Goal: Task Accomplishment & Management: Contribute content

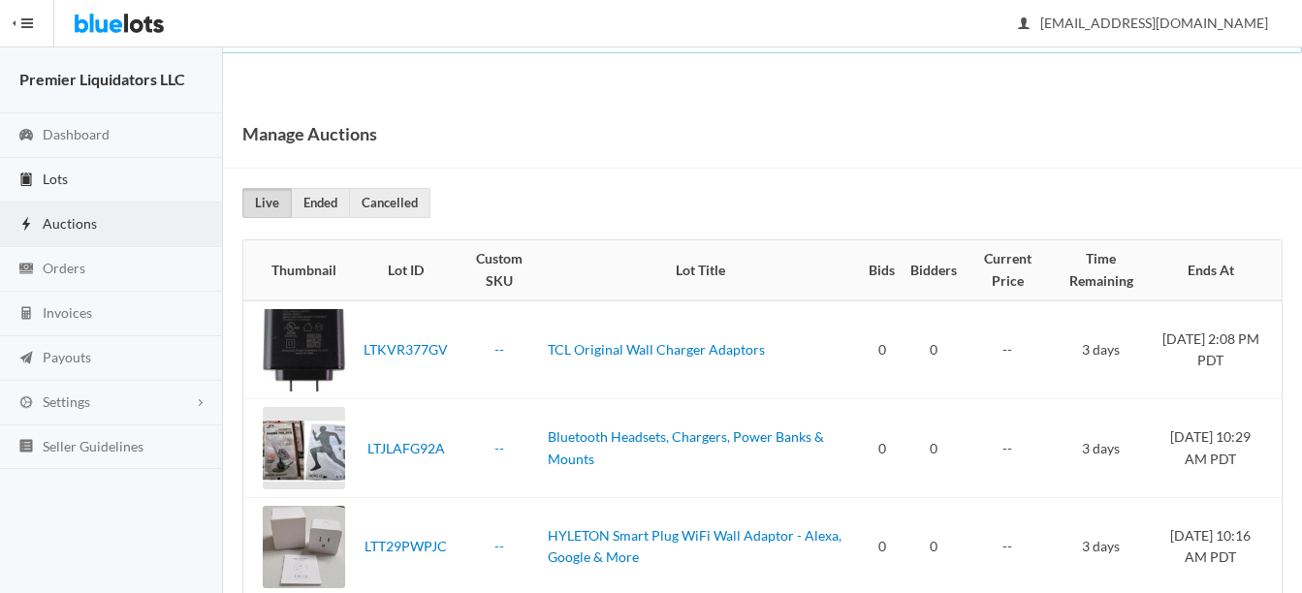
click at [55, 176] on span "Lots" at bounding box center [55, 179] width 25 height 16
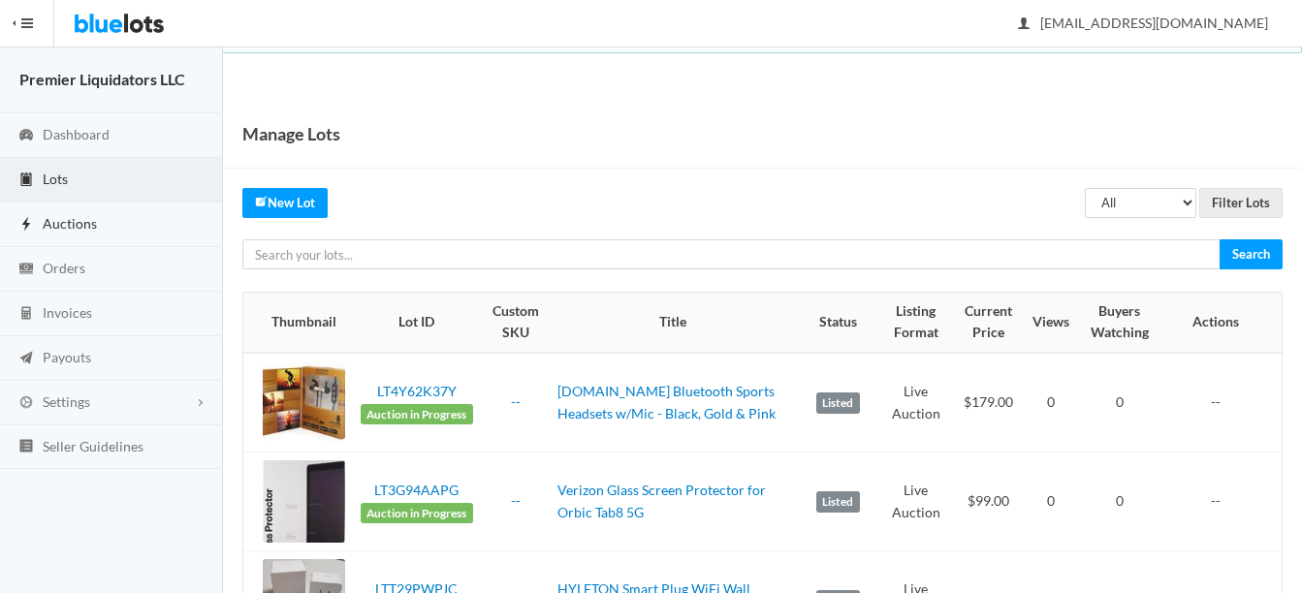
click at [65, 218] on span "Auctions" at bounding box center [70, 223] width 54 height 16
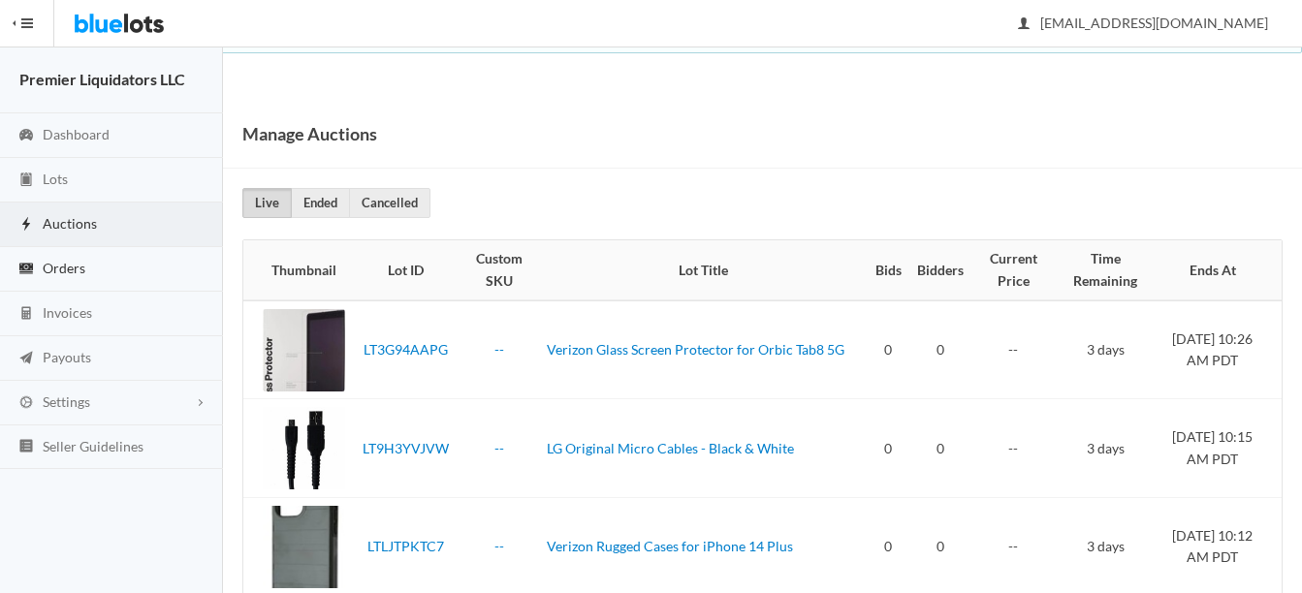
click at [53, 260] on span "Orders" at bounding box center [64, 268] width 43 height 16
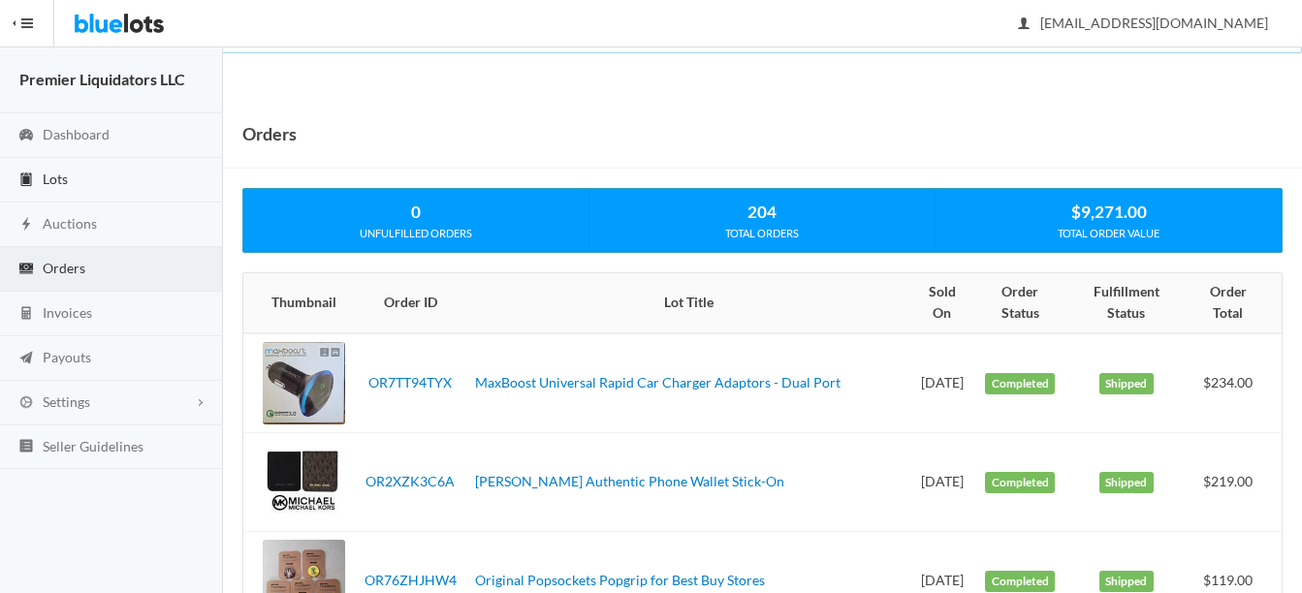
click at [61, 177] on span "Lots" at bounding box center [55, 179] width 25 height 16
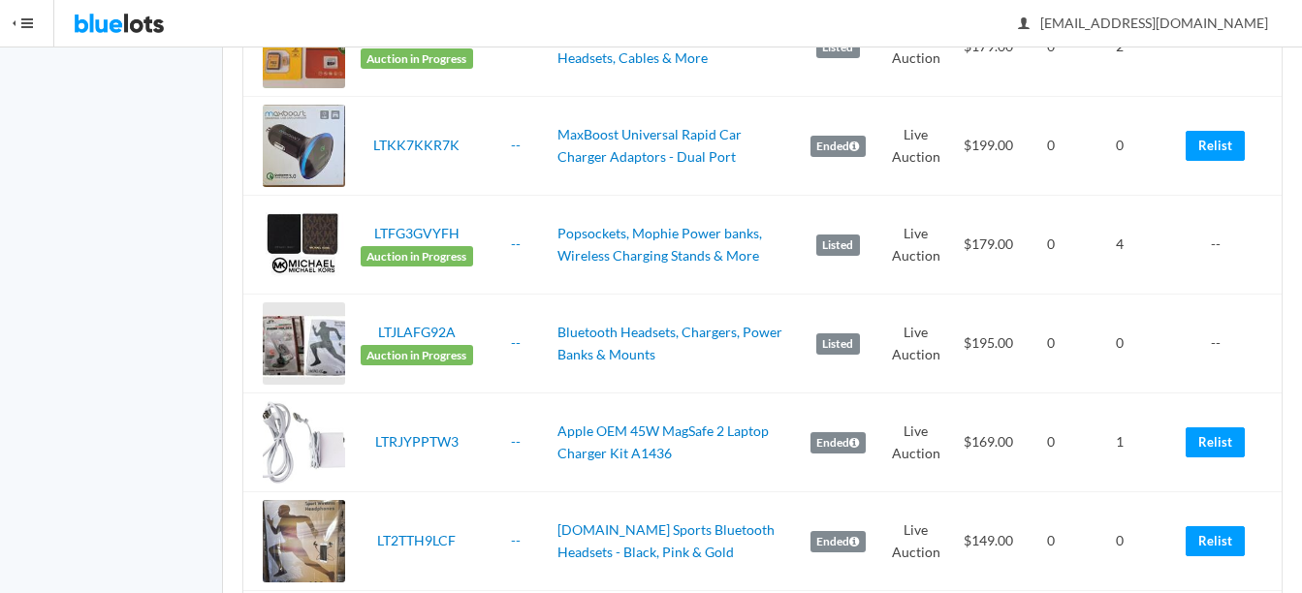
scroll to position [970, 0]
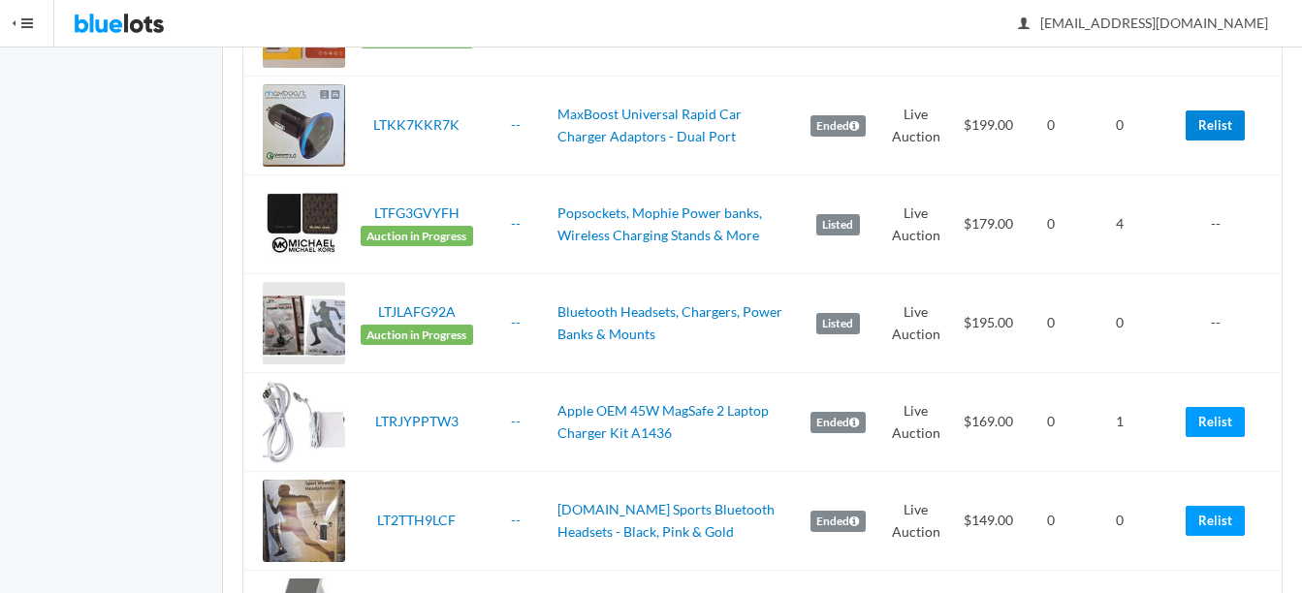
drag, startPoint x: 1226, startPoint y: 135, endPoint x: 751, endPoint y: 48, distance: 483.1
click at [1226, 135] on link "Relist" at bounding box center [1215, 126] width 59 height 30
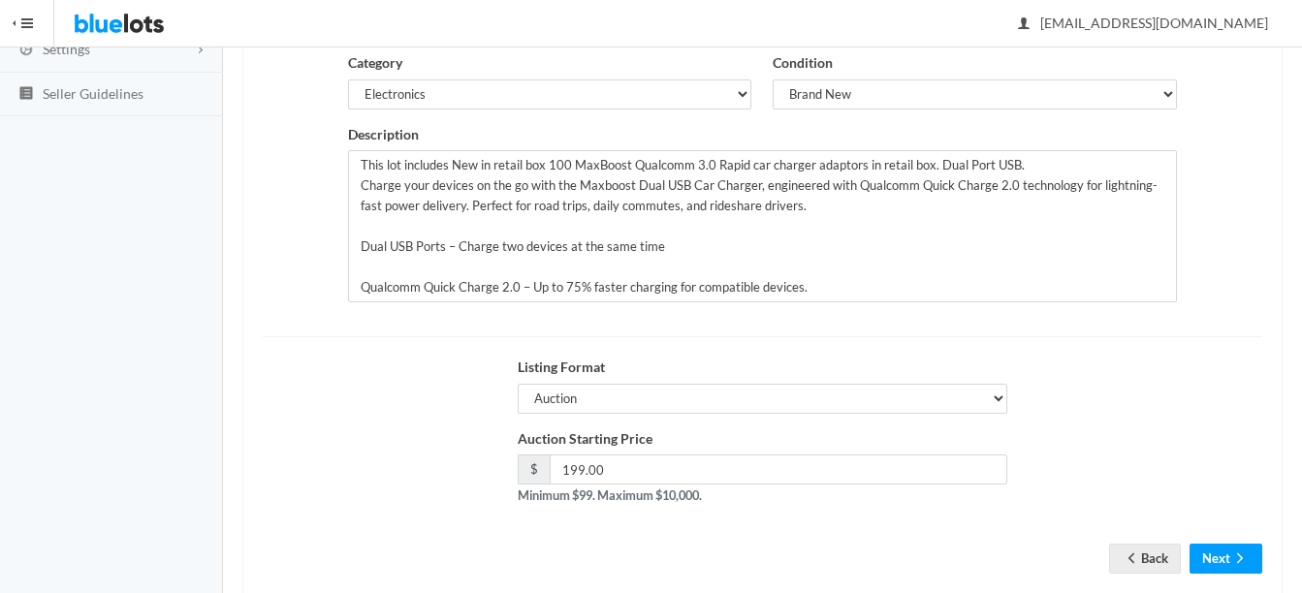
scroll to position [394, 0]
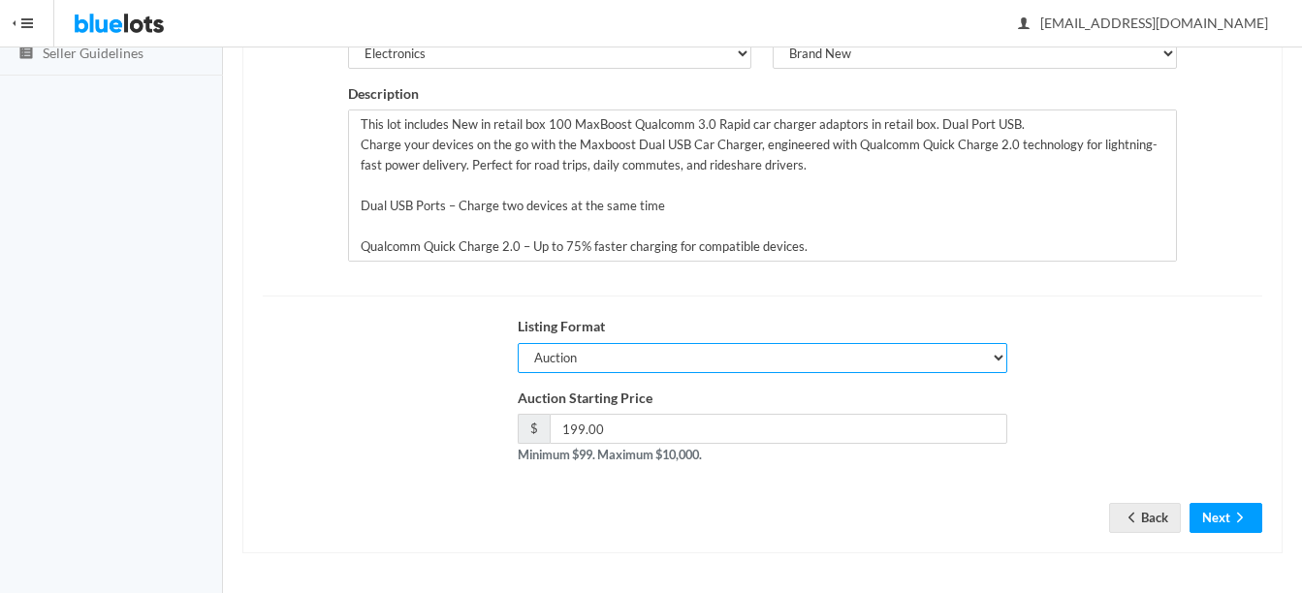
click at [658, 350] on select "Auction Buy Now" at bounding box center [763, 358] width 490 height 30
select select "false"
click at [518, 343] on select "Auction Buy Now" at bounding box center [763, 358] width 490 height 30
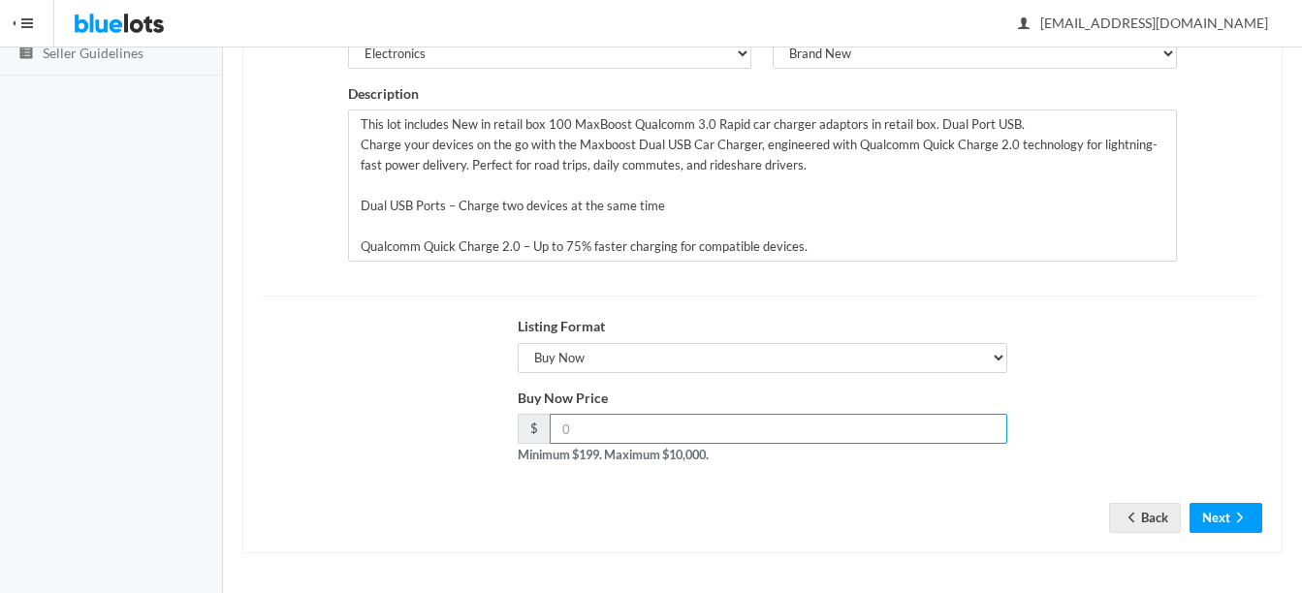
click at [924, 430] on input "number" at bounding box center [779, 429] width 458 height 30
type input "199"
click at [1235, 514] on icon "arrow forward" at bounding box center [1240, 518] width 19 height 16
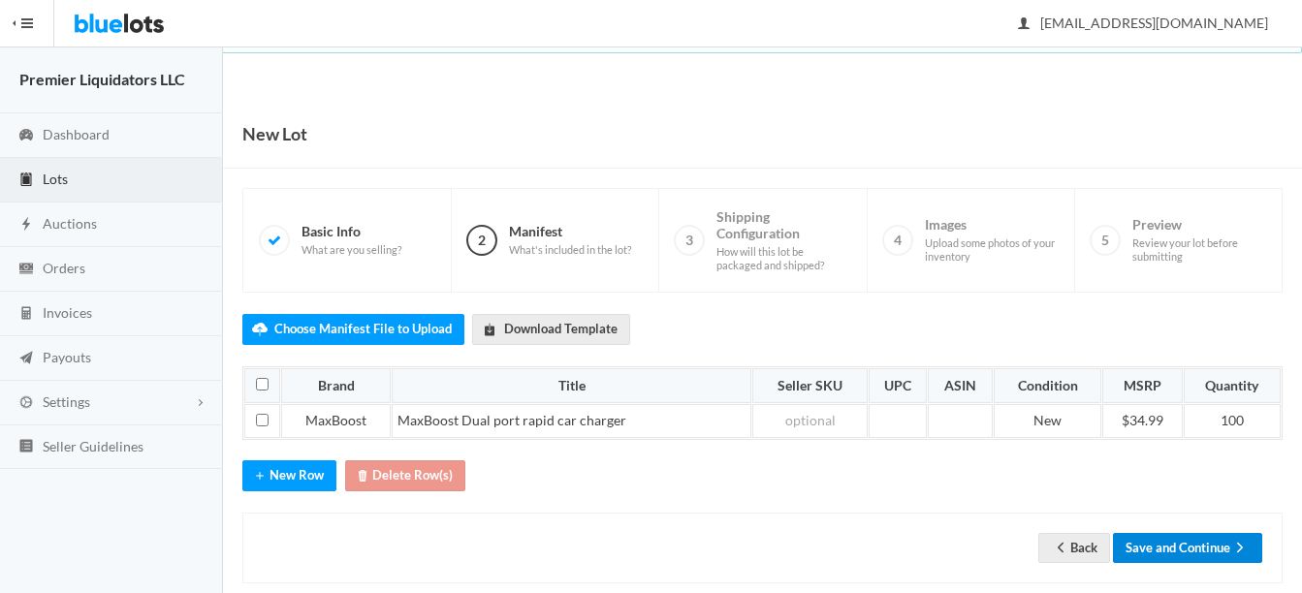
click at [1192, 544] on button "Save and Continue" at bounding box center [1187, 548] width 149 height 30
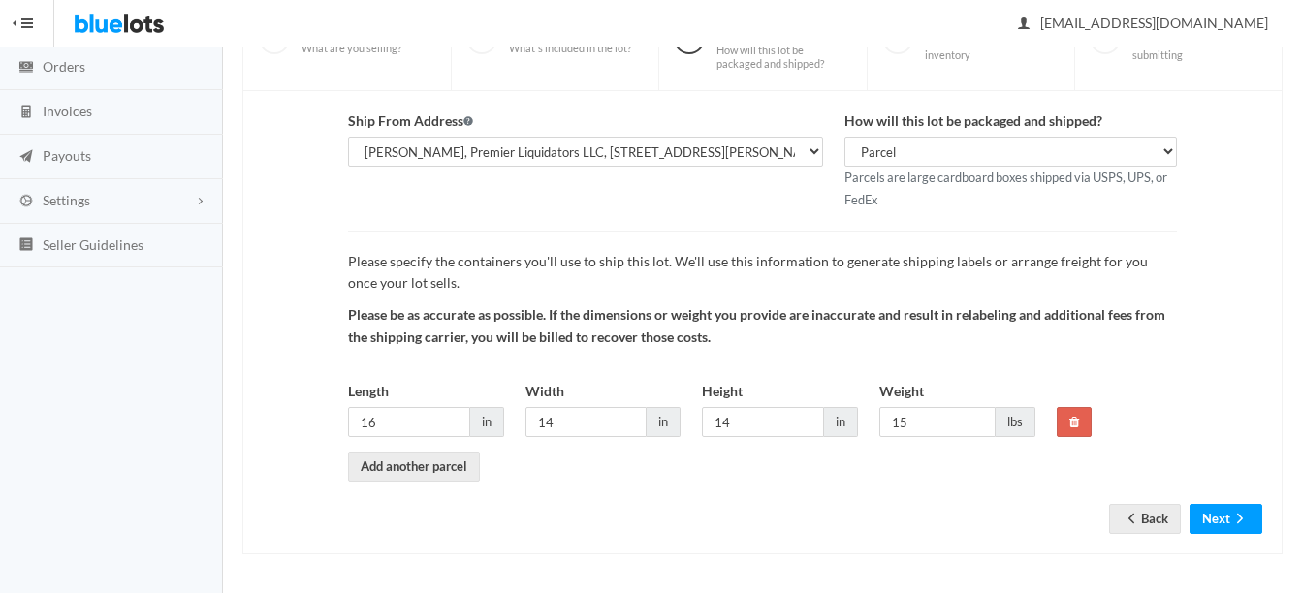
scroll to position [203, 0]
click at [1226, 522] on button "Next" at bounding box center [1226, 518] width 73 height 30
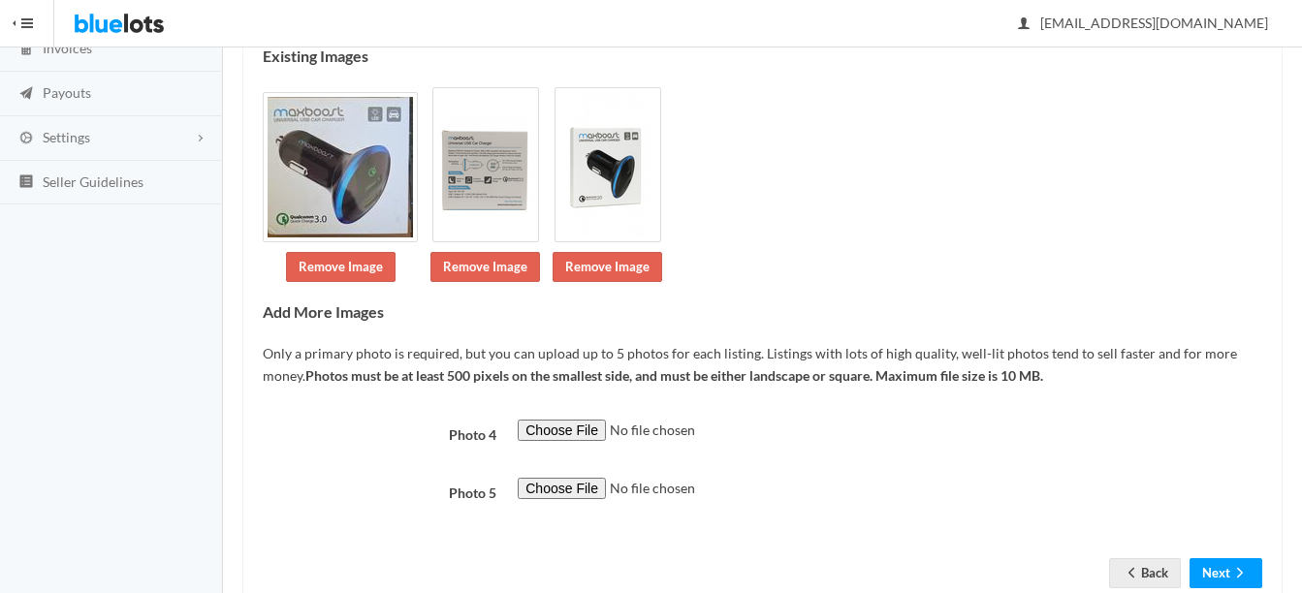
scroll to position [320, 0]
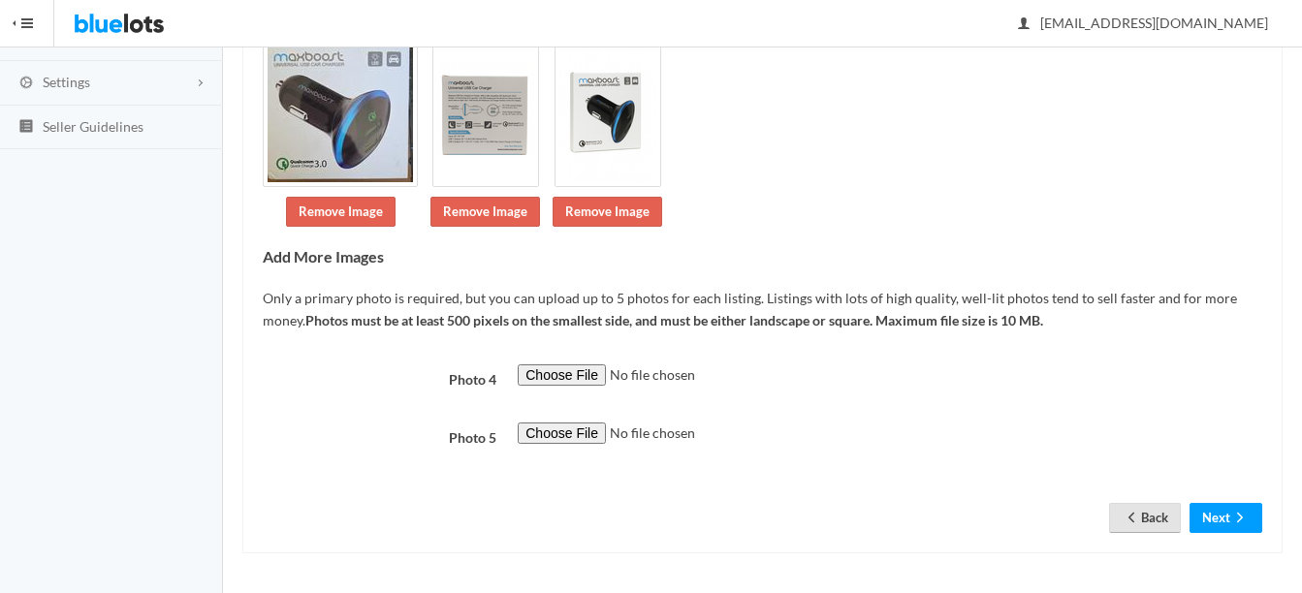
click at [1141, 515] on link "Back" at bounding box center [1145, 518] width 72 height 30
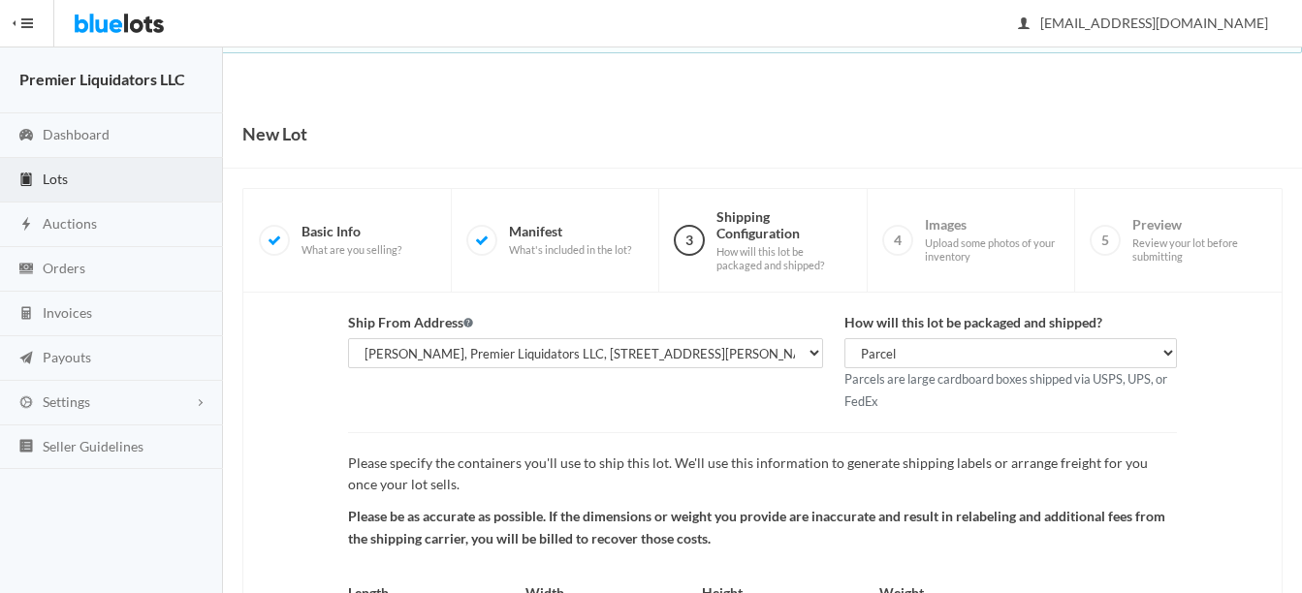
scroll to position [203, 0]
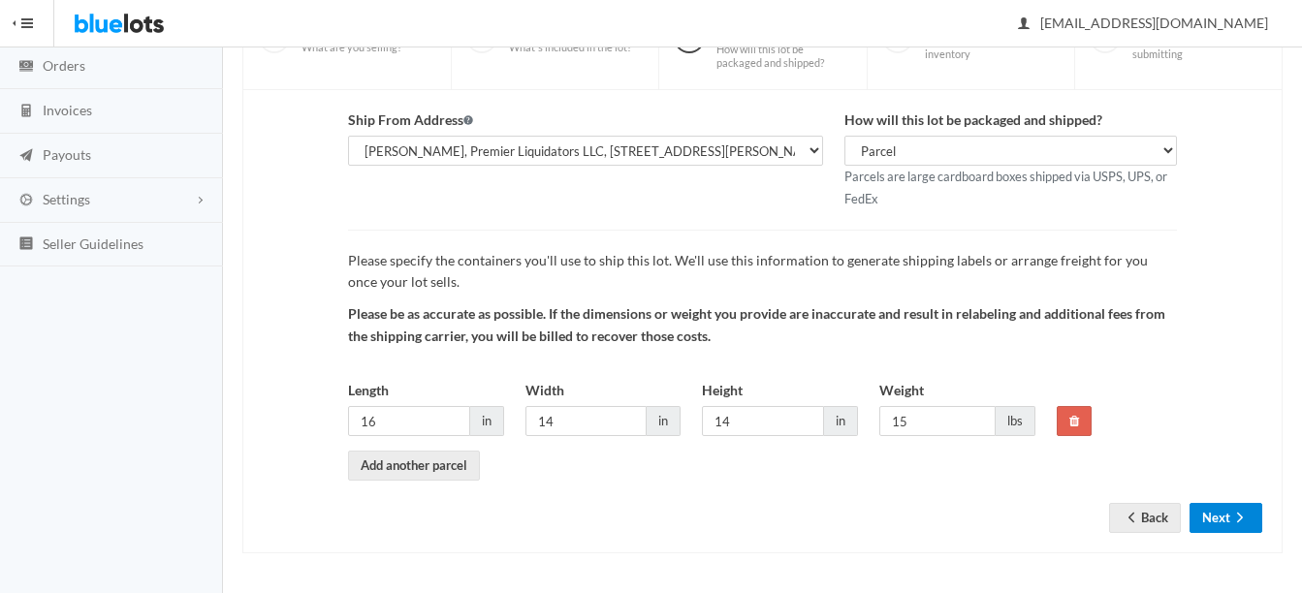
click at [1225, 510] on button "Next" at bounding box center [1226, 518] width 73 height 30
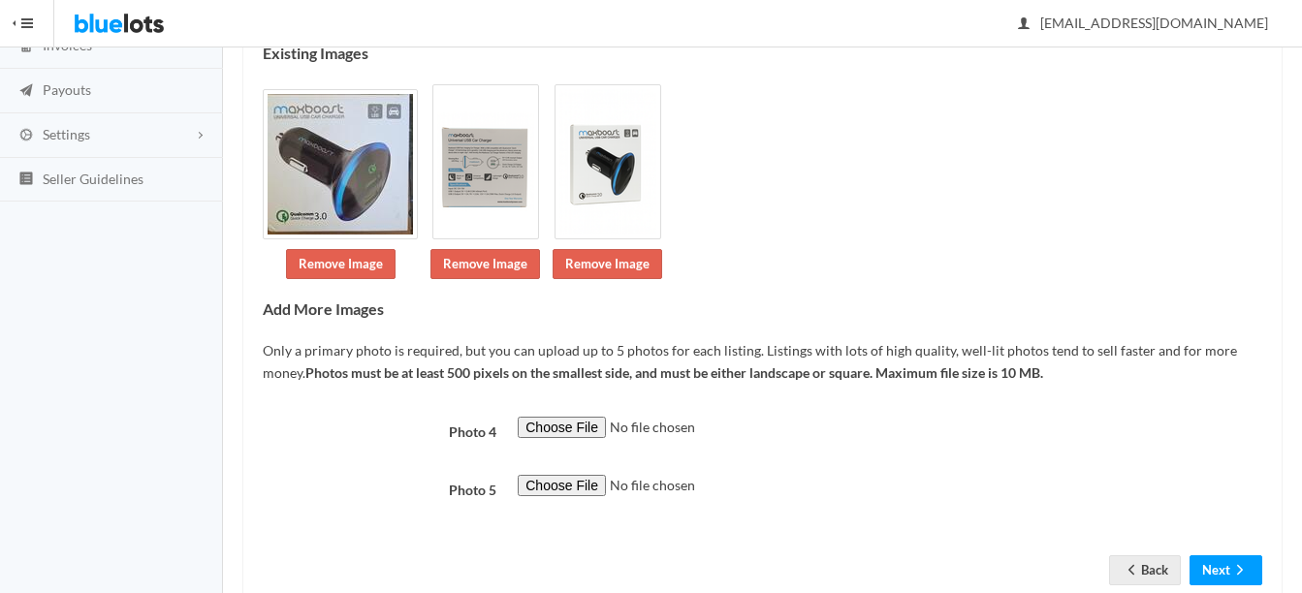
scroll to position [320, 0]
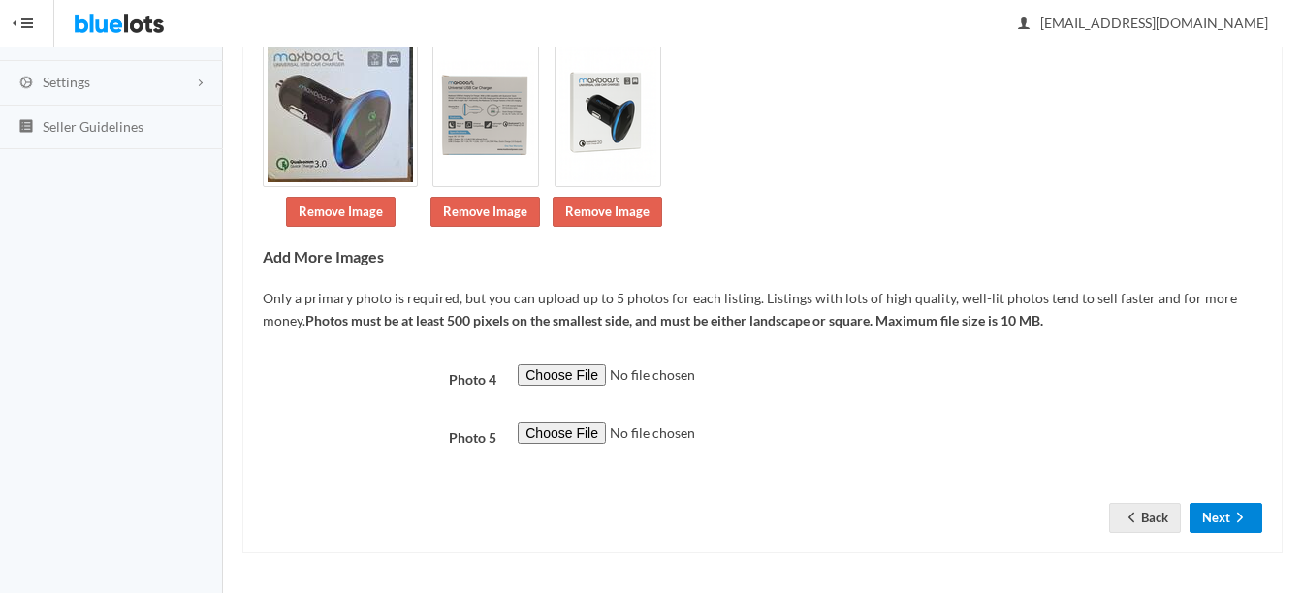
click at [1222, 520] on button "Next" at bounding box center [1226, 518] width 73 height 30
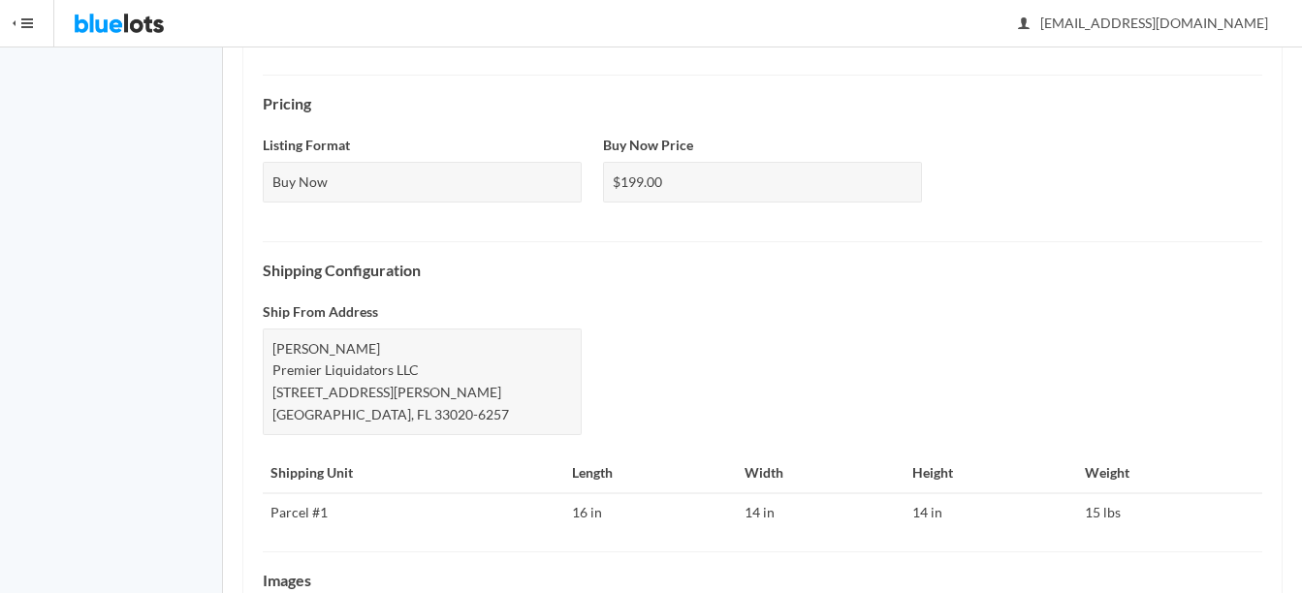
scroll to position [944, 0]
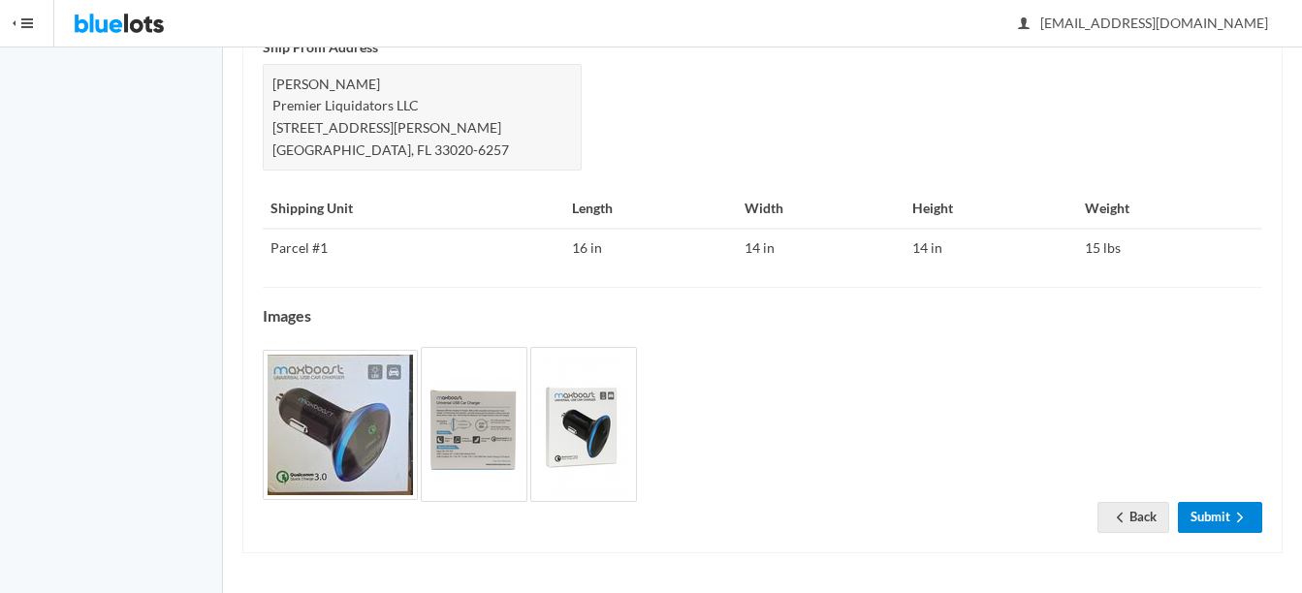
click at [1229, 519] on link "Submit" at bounding box center [1220, 517] width 84 height 30
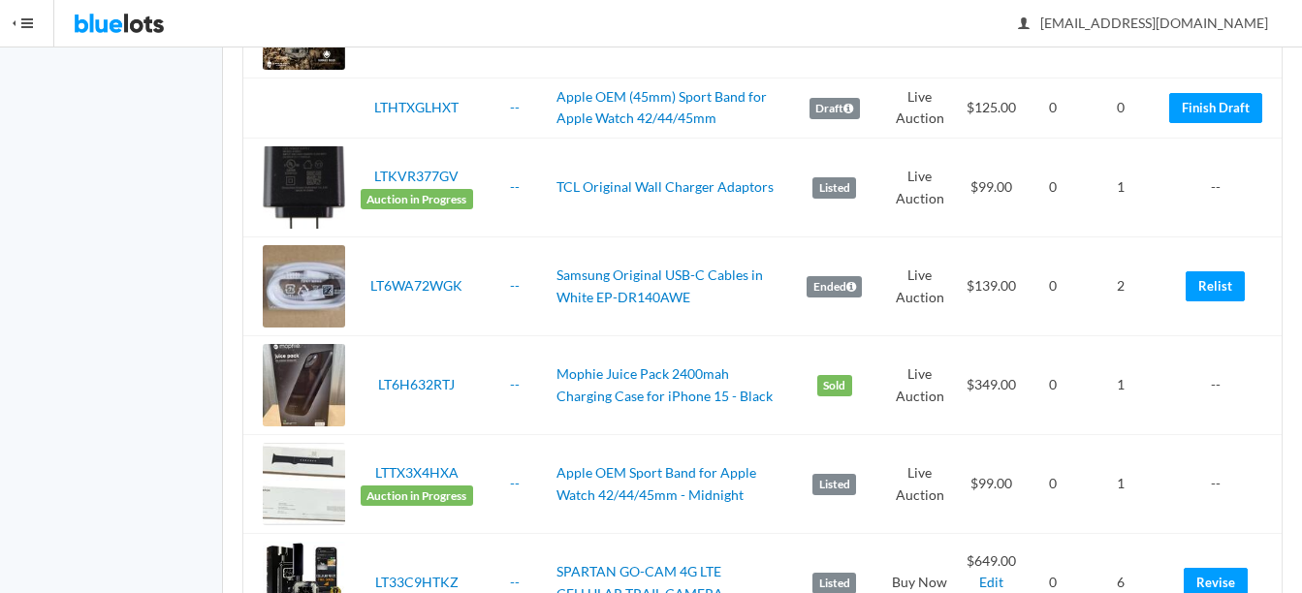
scroll to position [4048, 0]
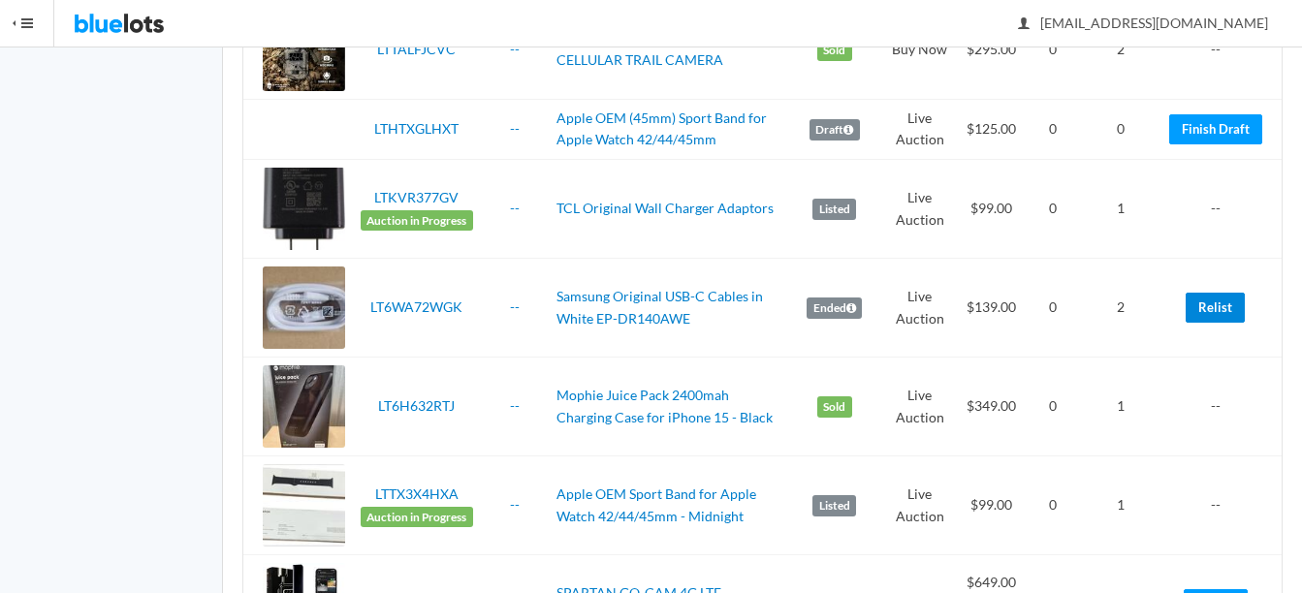
drag, startPoint x: 1214, startPoint y: 305, endPoint x: 763, endPoint y: 68, distance: 509.7
click at [1214, 305] on link "Relist" at bounding box center [1215, 308] width 59 height 30
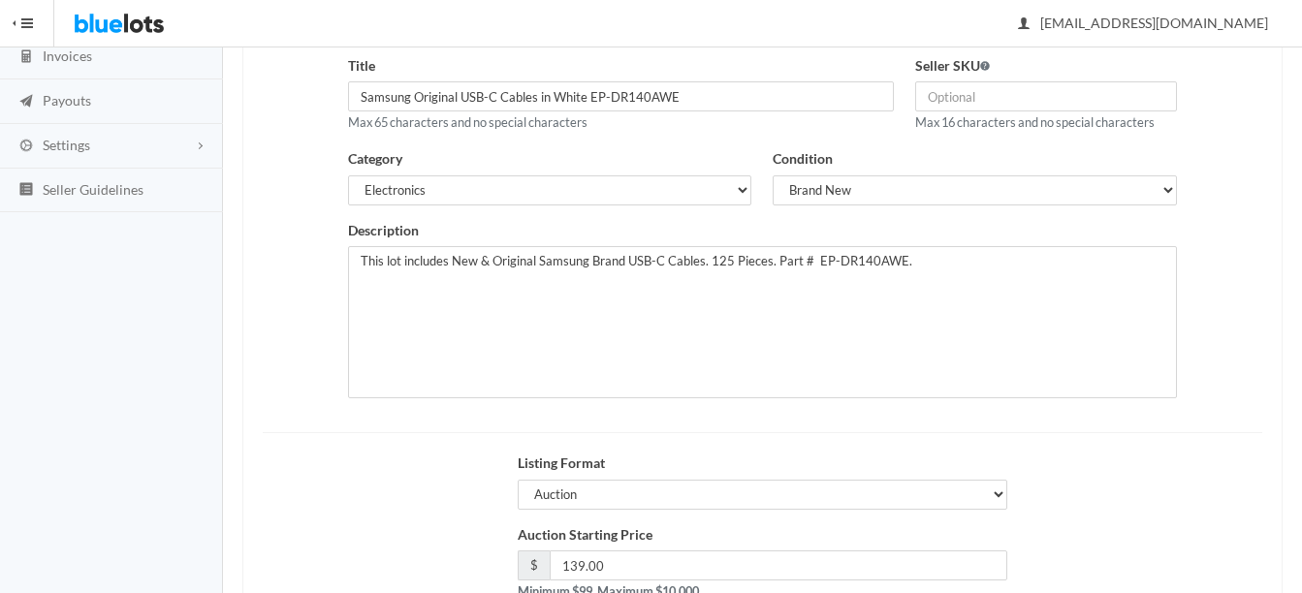
scroll to position [291, 0]
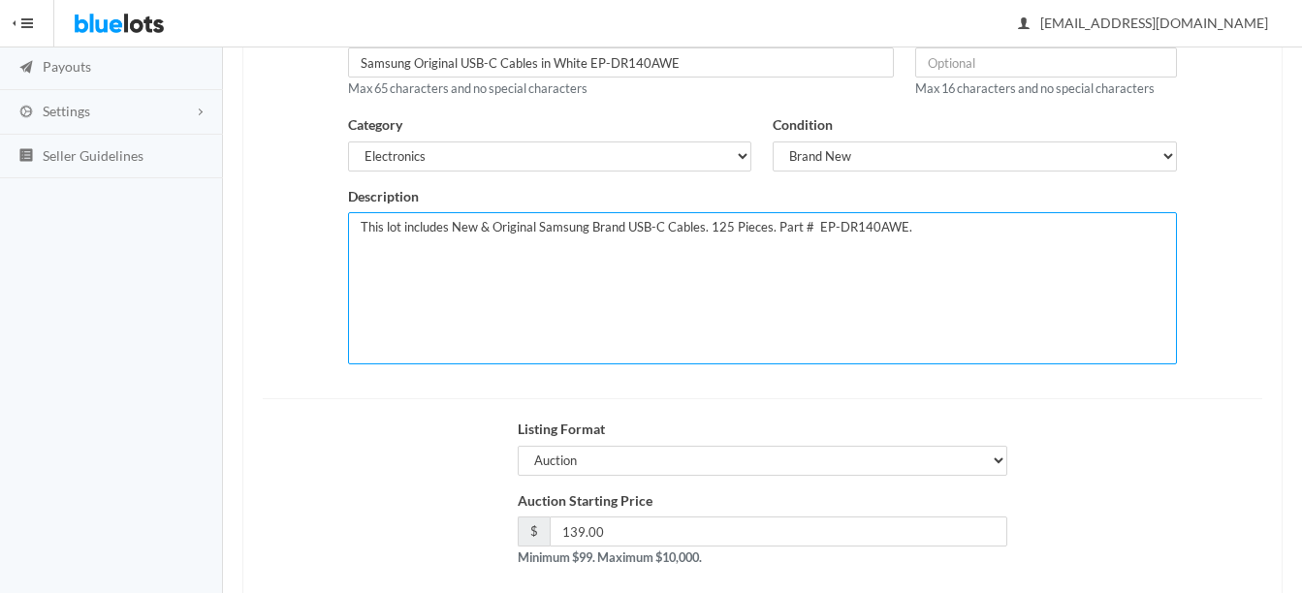
click at [730, 223] on textarea "This lot includes New & Original Samsung Brand USB-C Cables. 125 Pieces. Part #…" at bounding box center [762, 288] width 829 height 152
type textarea "This lot includes New & Original Samsung Brand USB-C Cables. 100 Pieces. Part #…"
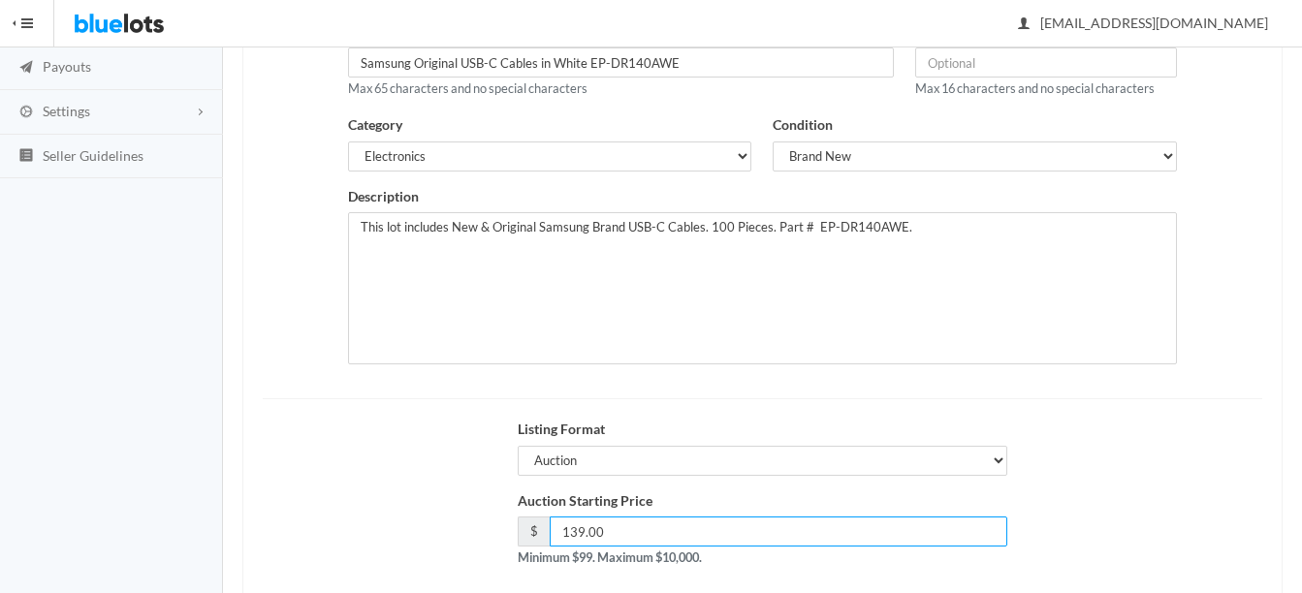
click at [629, 526] on input "139.00" at bounding box center [779, 532] width 458 height 30
type input "1"
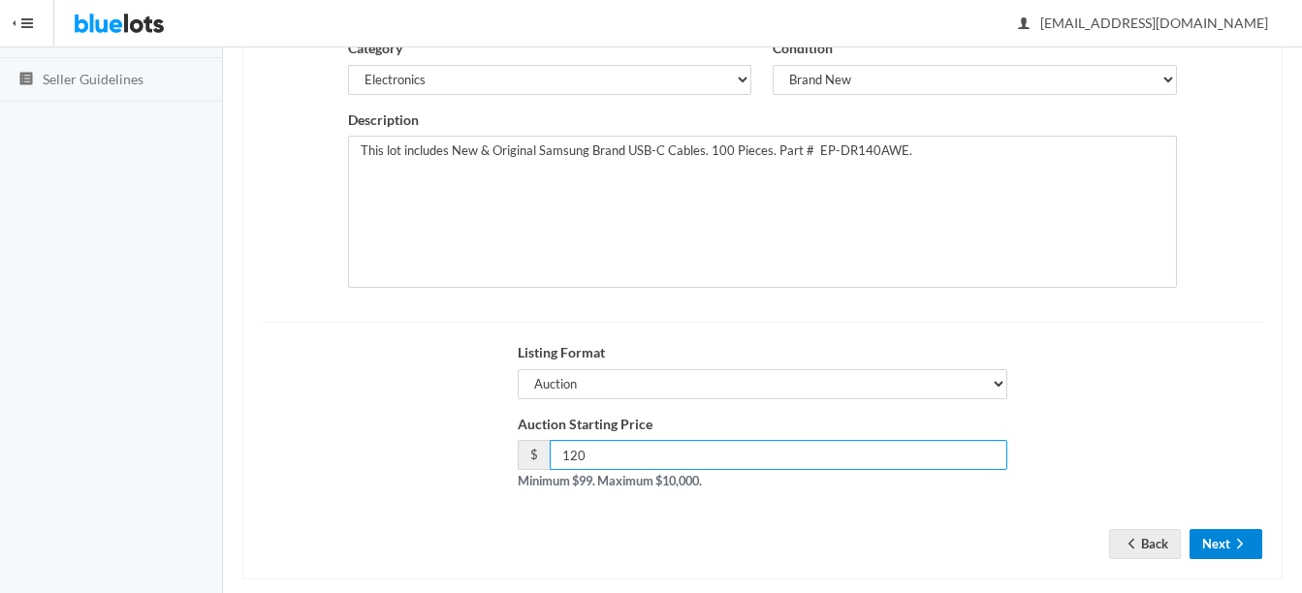
scroll to position [388, 0]
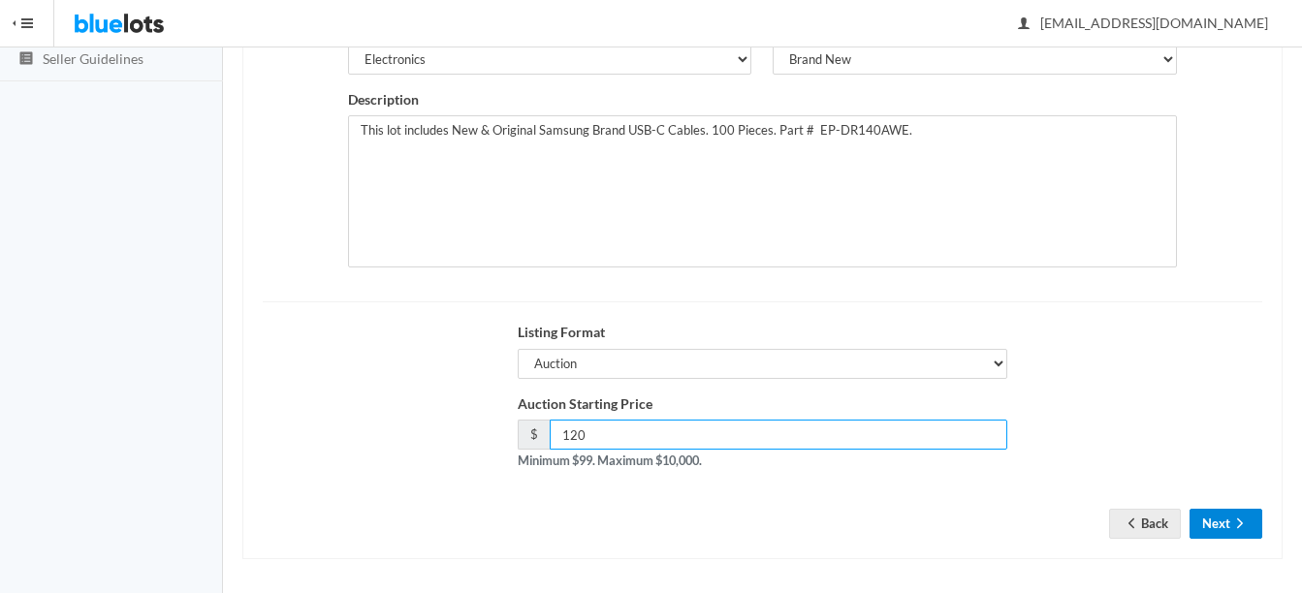
type input "120"
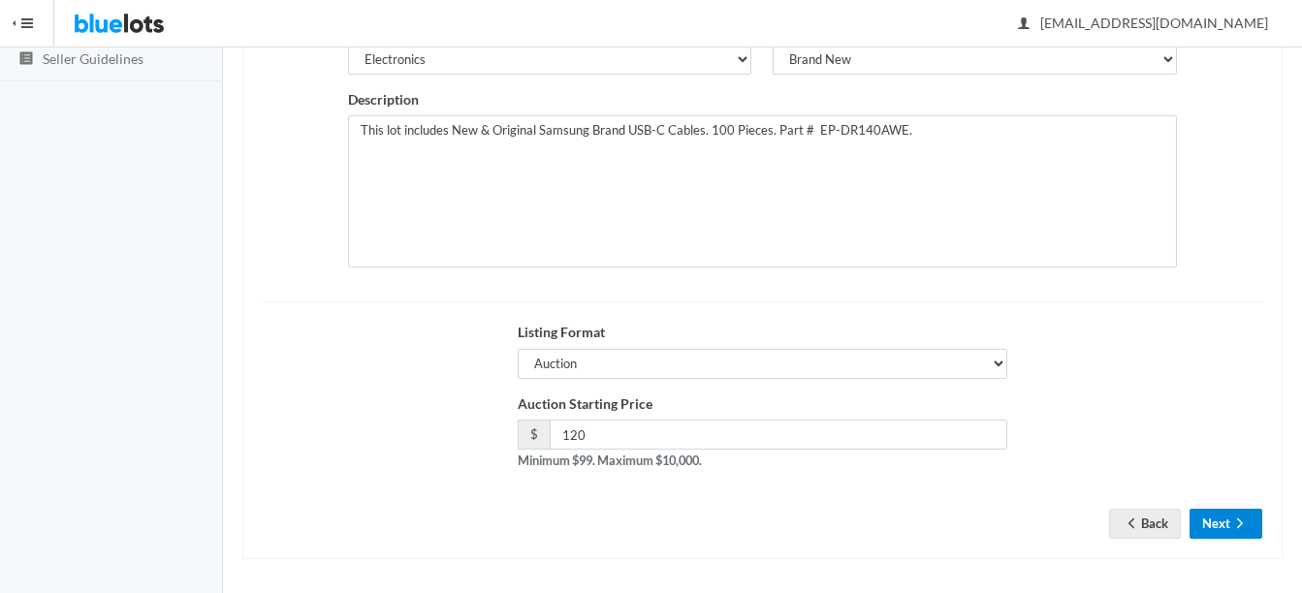
click at [1226, 517] on button "Next" at bounding box center [1226, 524] width 73 height 30
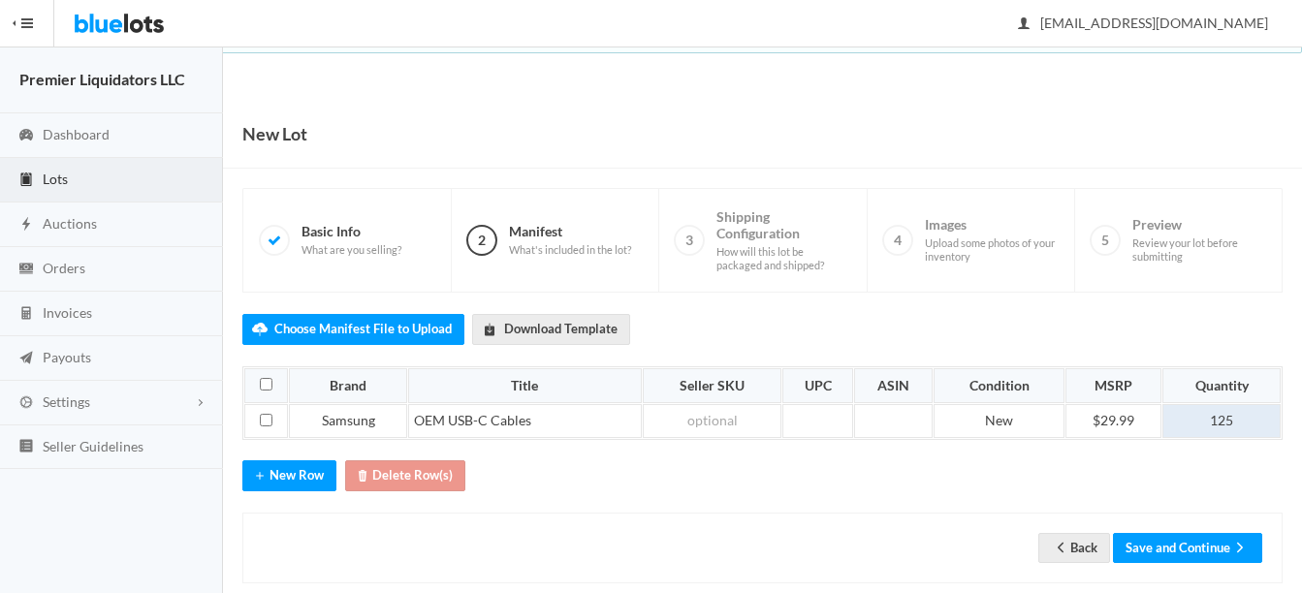
click at [1246, 420] on td "125" at bounding box center [1222, 421] width 118 height 35
click at [1181, 552] on button "Save and Continue" at bounding box center [1187, 548] width 149 height 30
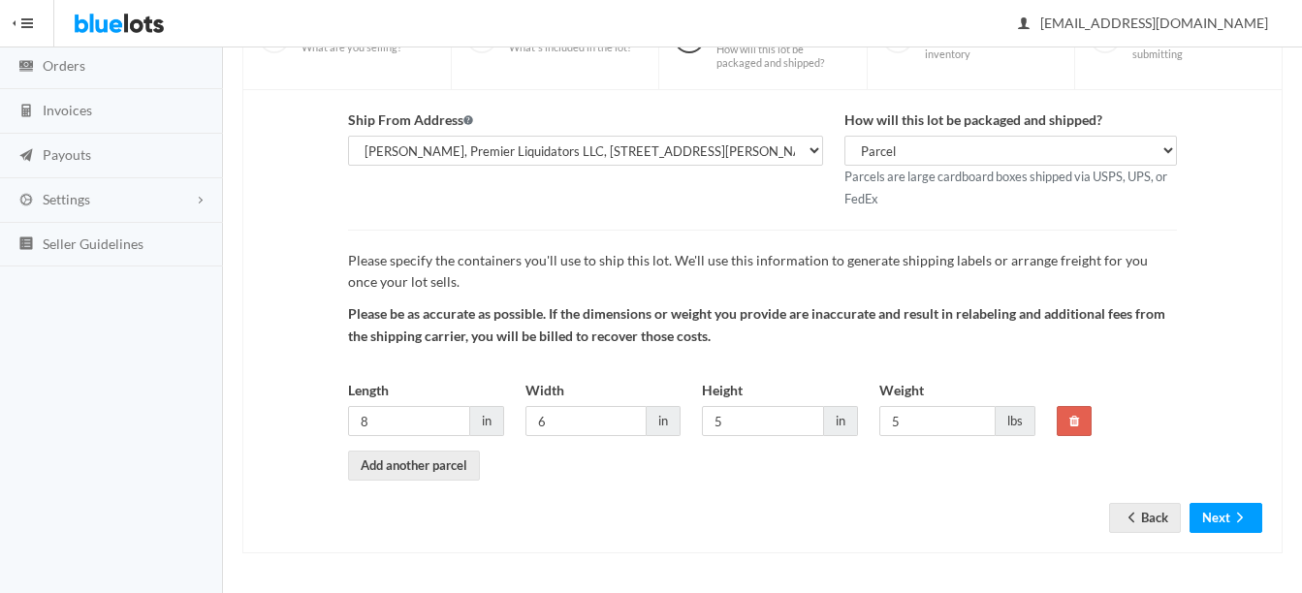
scroll to position [203, 0]
click at [1225, 507] on button "Next" at bounding box center [1226, 518] width 73 height 30
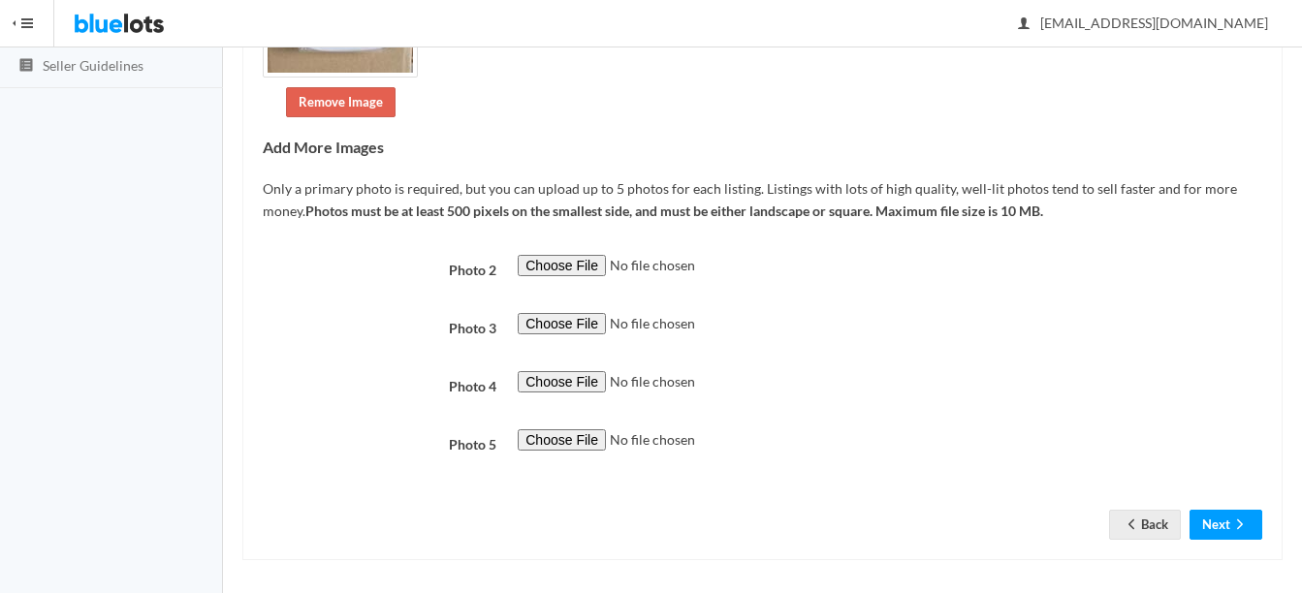
scroll to position [388, 0]
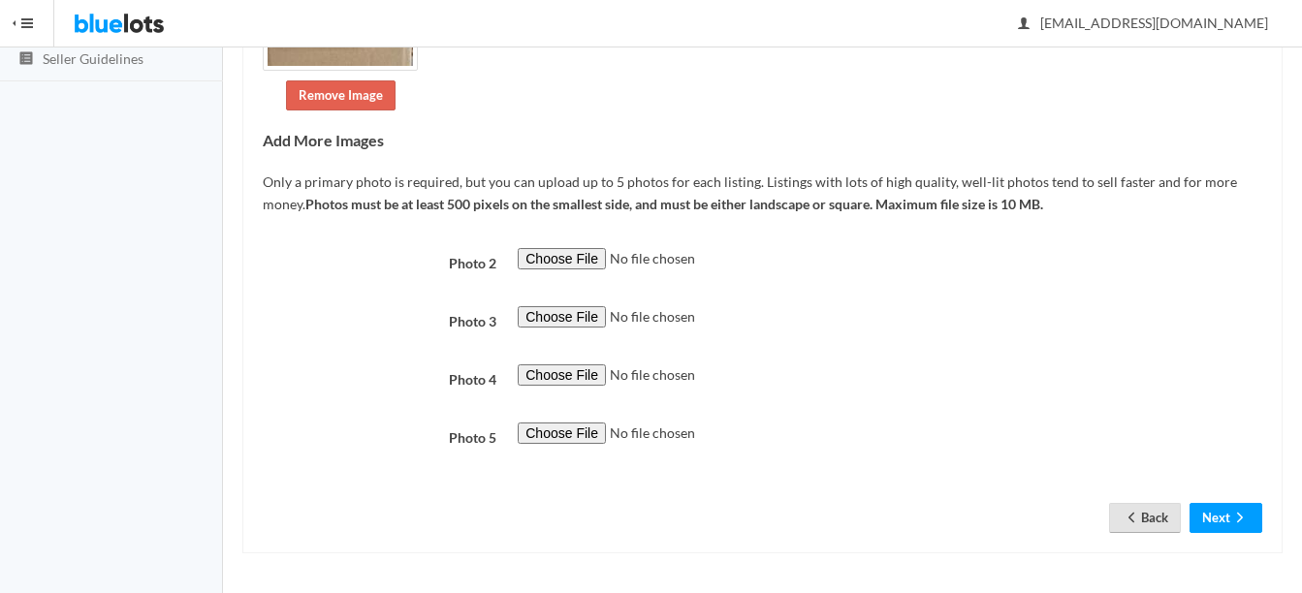
click at [1165, 511] on link "Back" at bounding box center [1145, 518] width 72 height 30
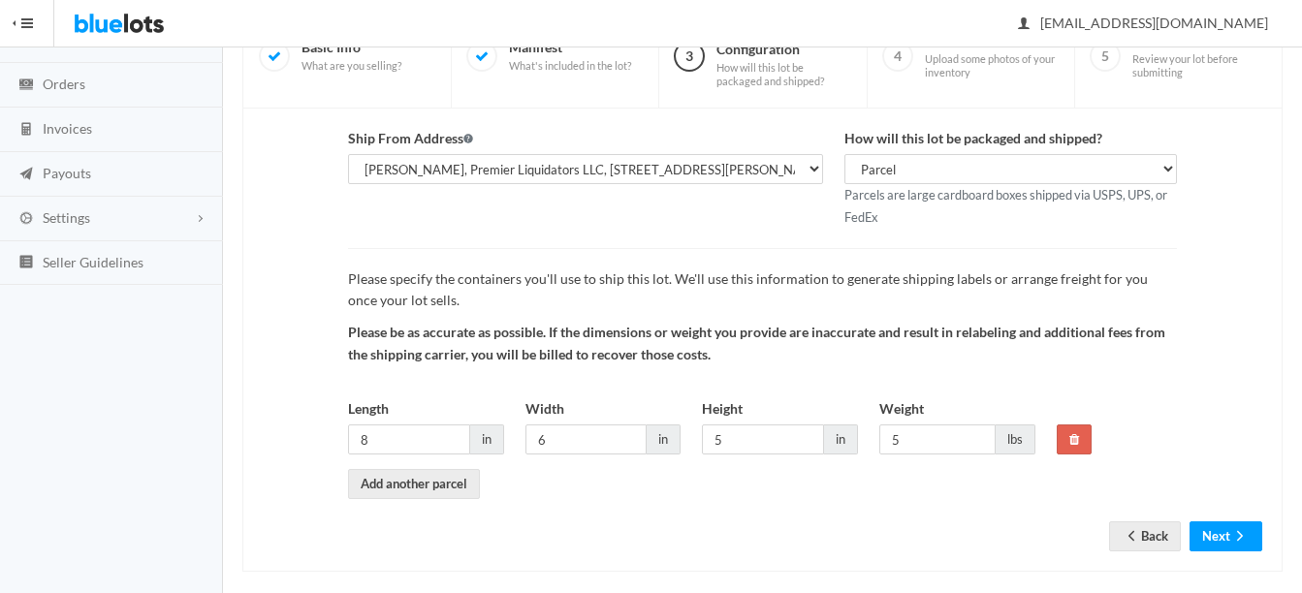
scroll to position [203, 0]
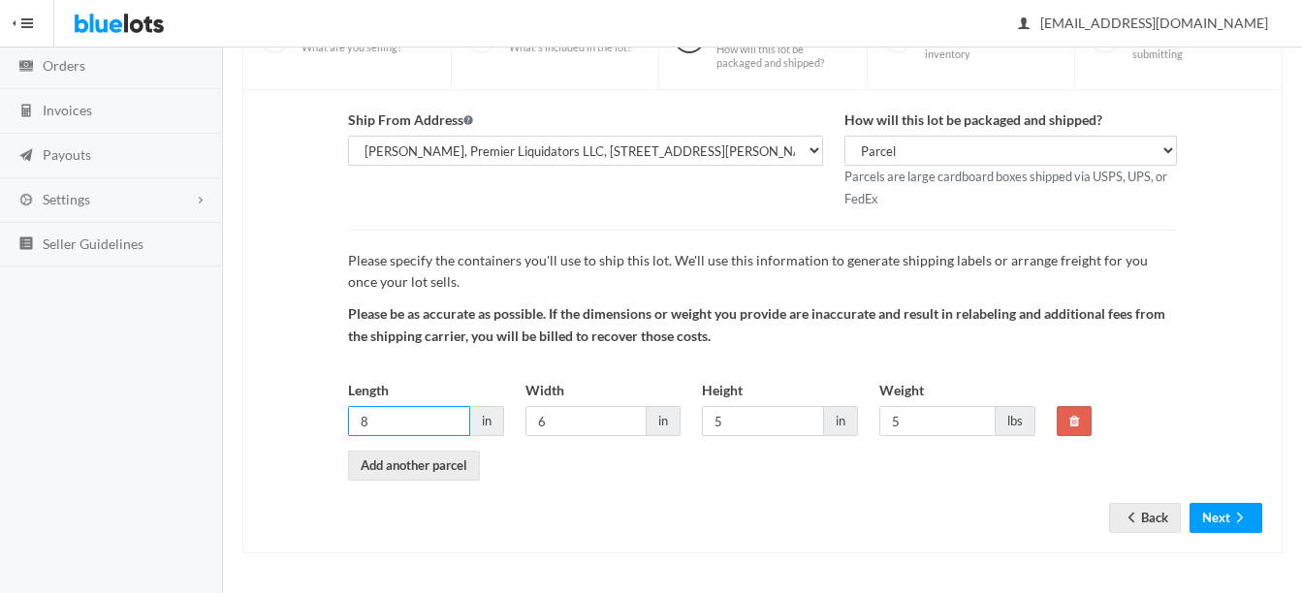
click at [424, 420] on input "8" at bounding box center [409, 421] width 122 height 30
type input "6"
click at [1232, 525] on icon "arrow forward" at bounding box center [1240, 518] width 19 height 16
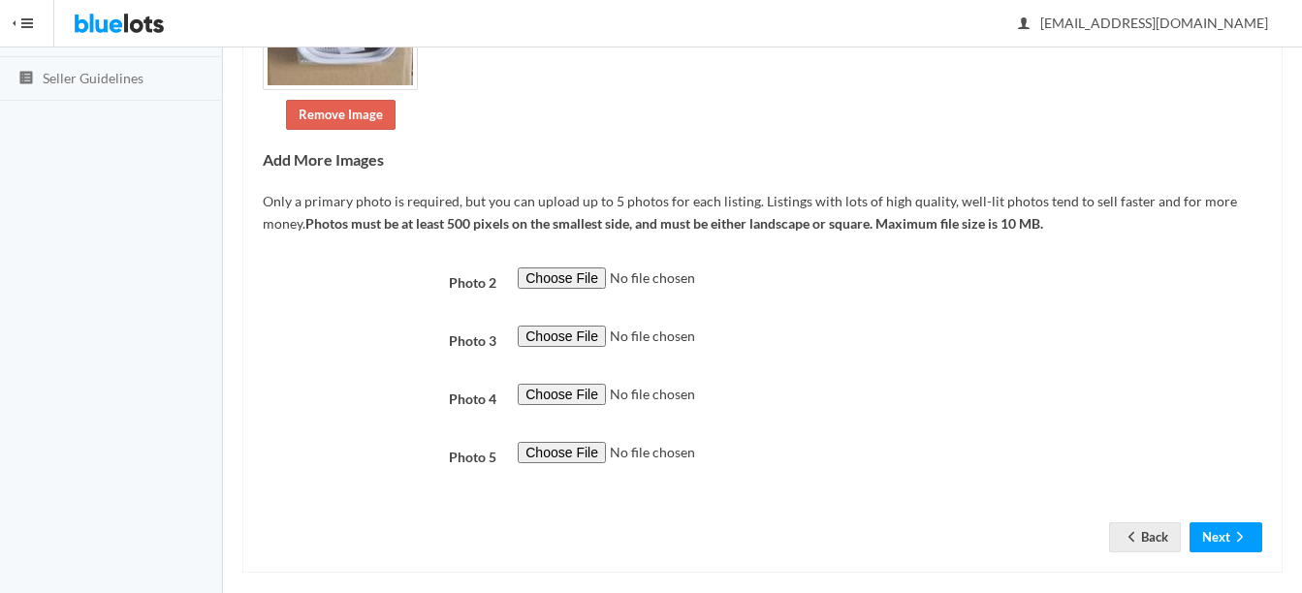
scroll to position [388, 0]
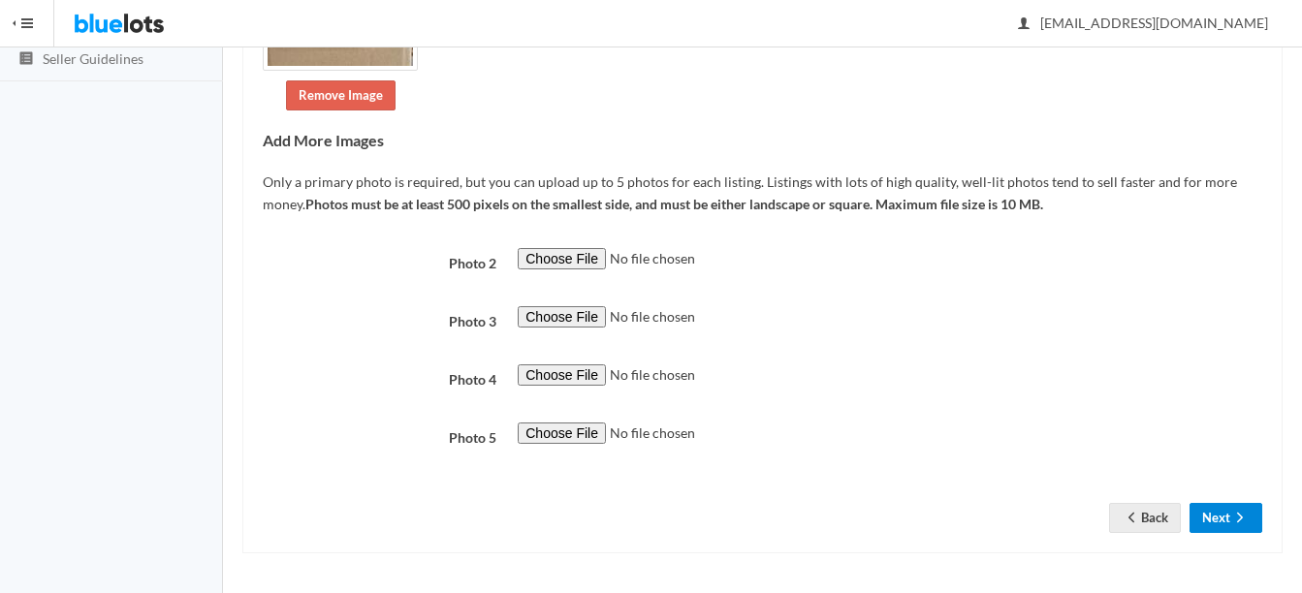
click at [1219, 507] on button "Next" at bounding box center [1226, 518] width 73 height 30
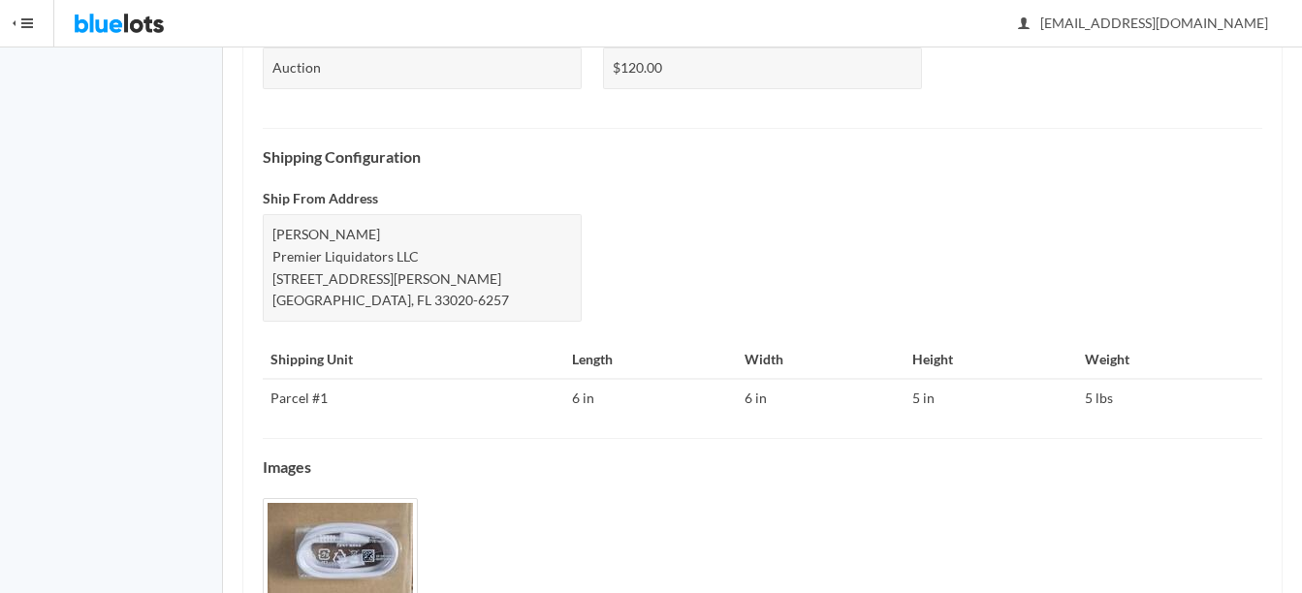
scroll to position [807, 0]
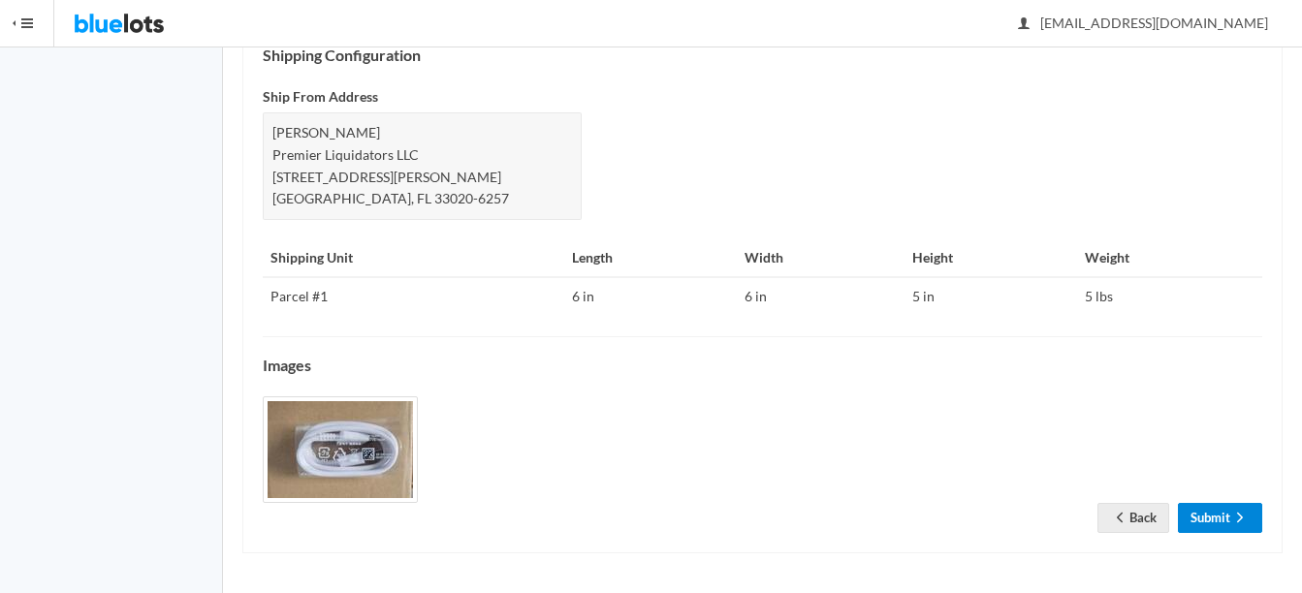
click at [1233, 508] on link "Submit" at bounding box center [1220, 518] width 84 height 30
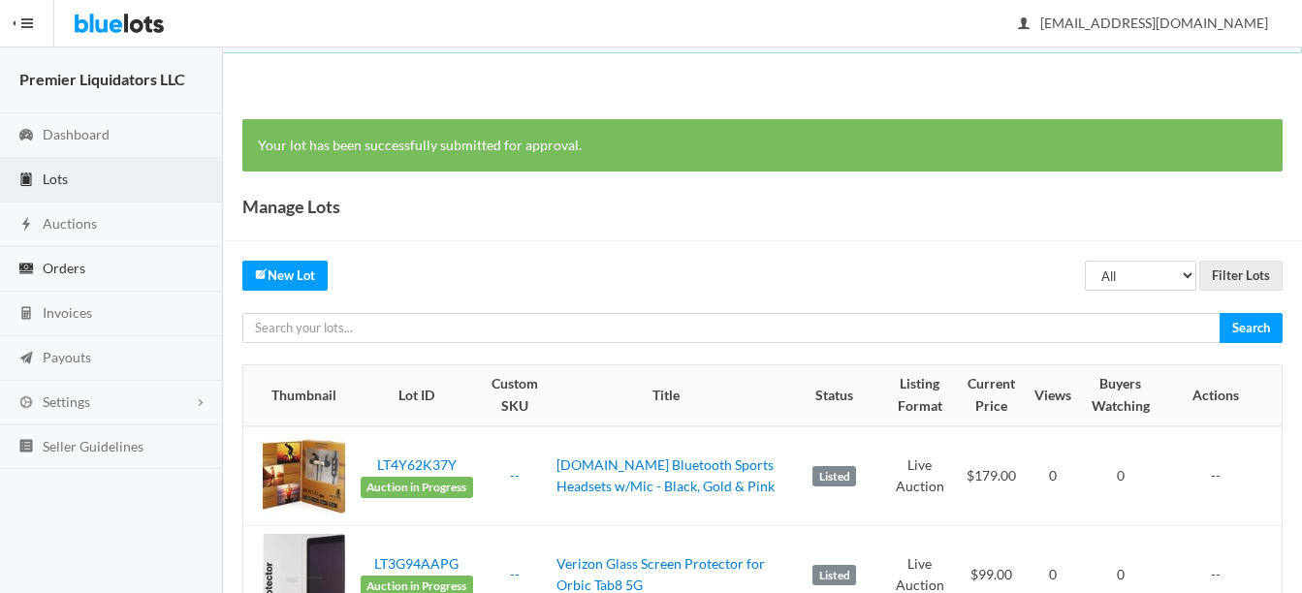
click at [65, 266] on span "Orders" at bounding box center [64, 268] width 43 height 16
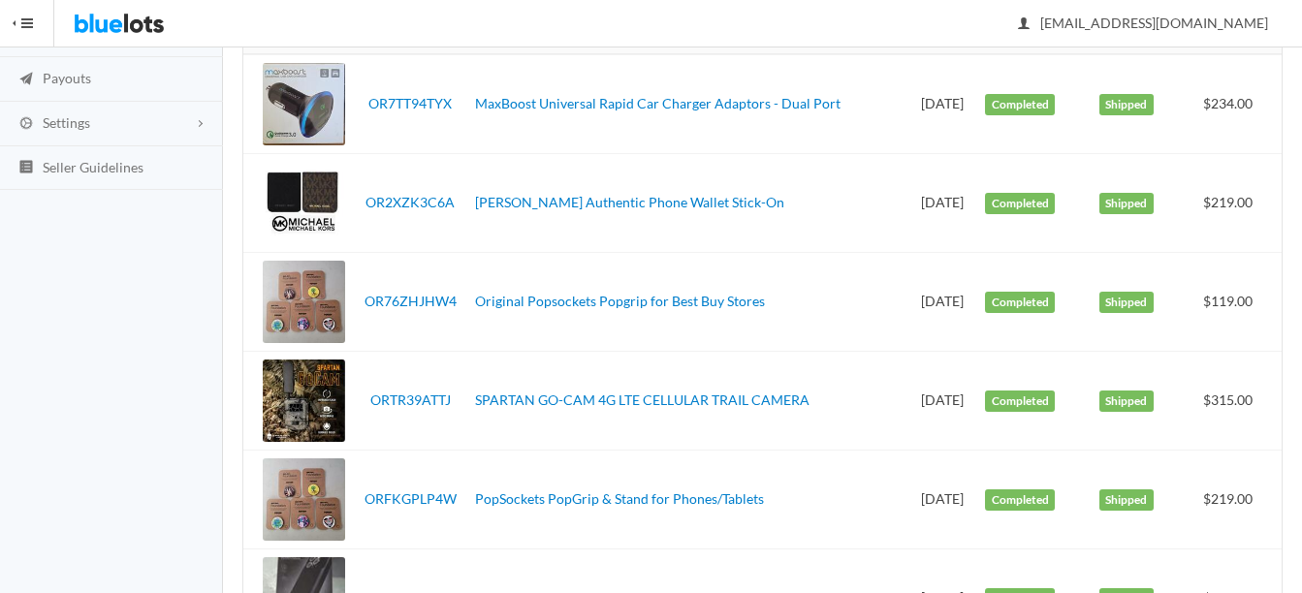
scroll to position [291, 0]
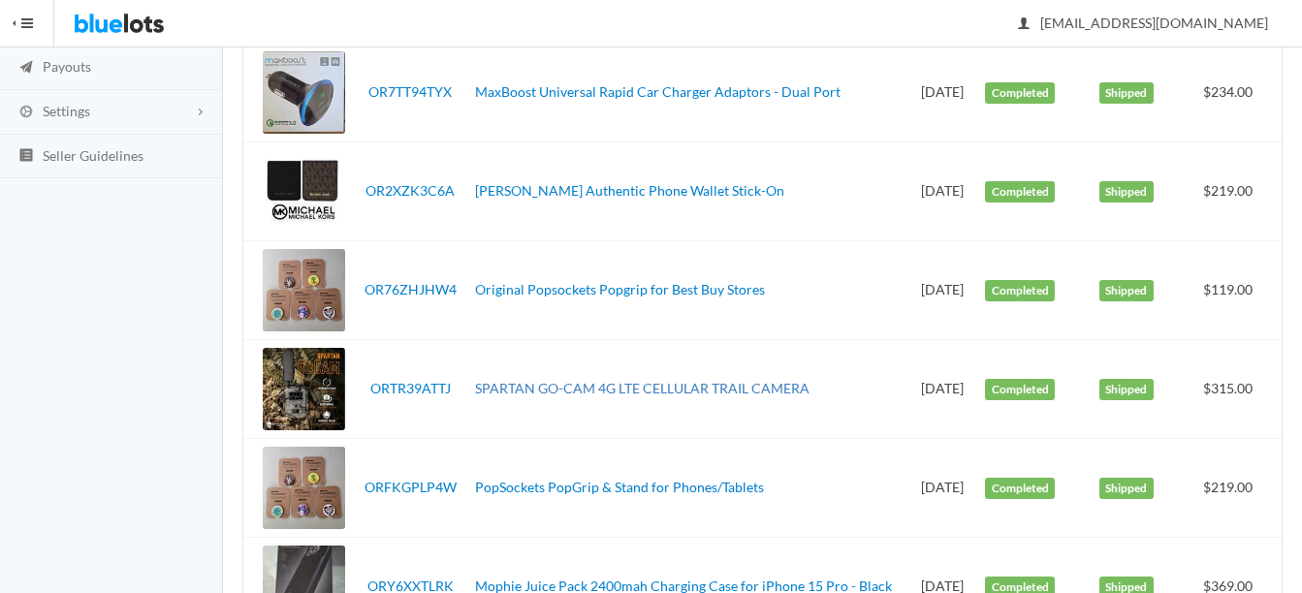
click at [579, 386] on link "SPARTAN GO-CAM 4G LTE CELLULAR TRAIL CAMERA" at bounding box center [642, 388] width 335 height 16
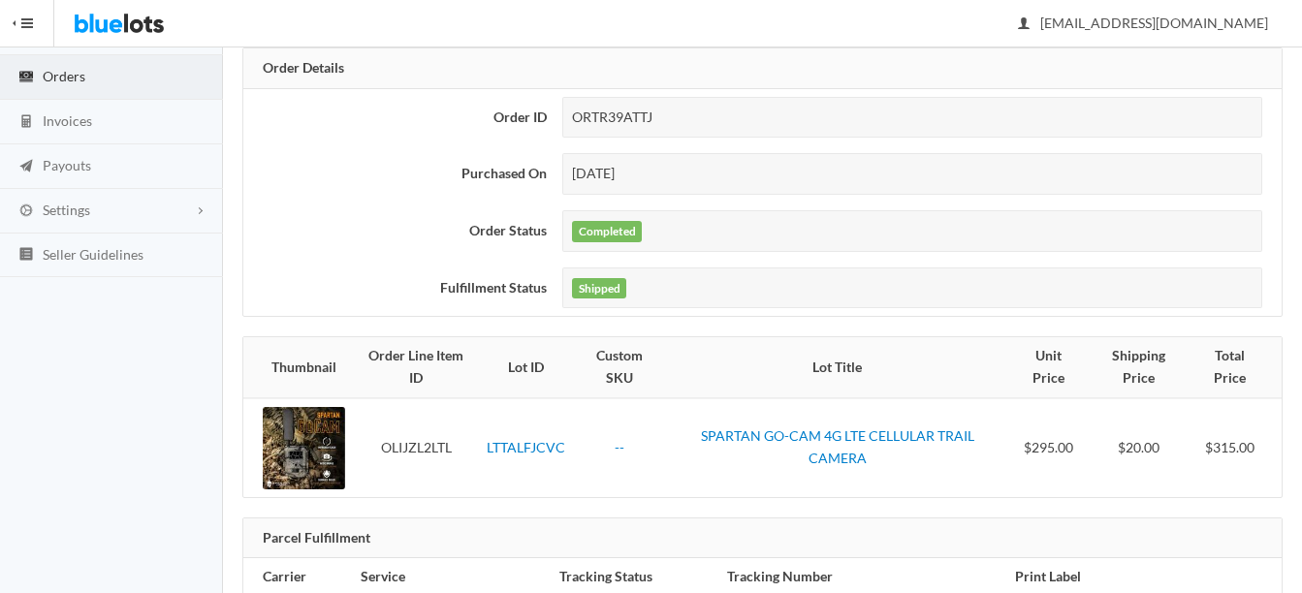
scroll to position [194, 0]
click at [508, 437] on link "LTTALFJCVC" at bounding box center [526, 445] width 79 height 16
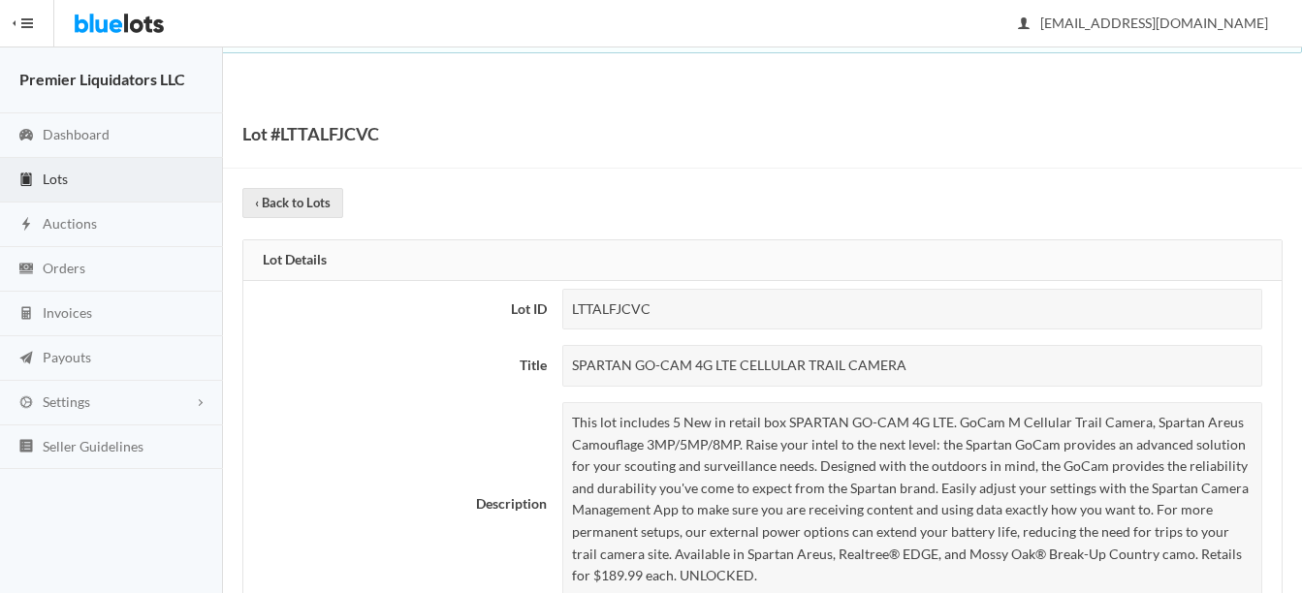
click at [72, 181] on link "Lots" at bounding box center [111, 180] width 223 height 45
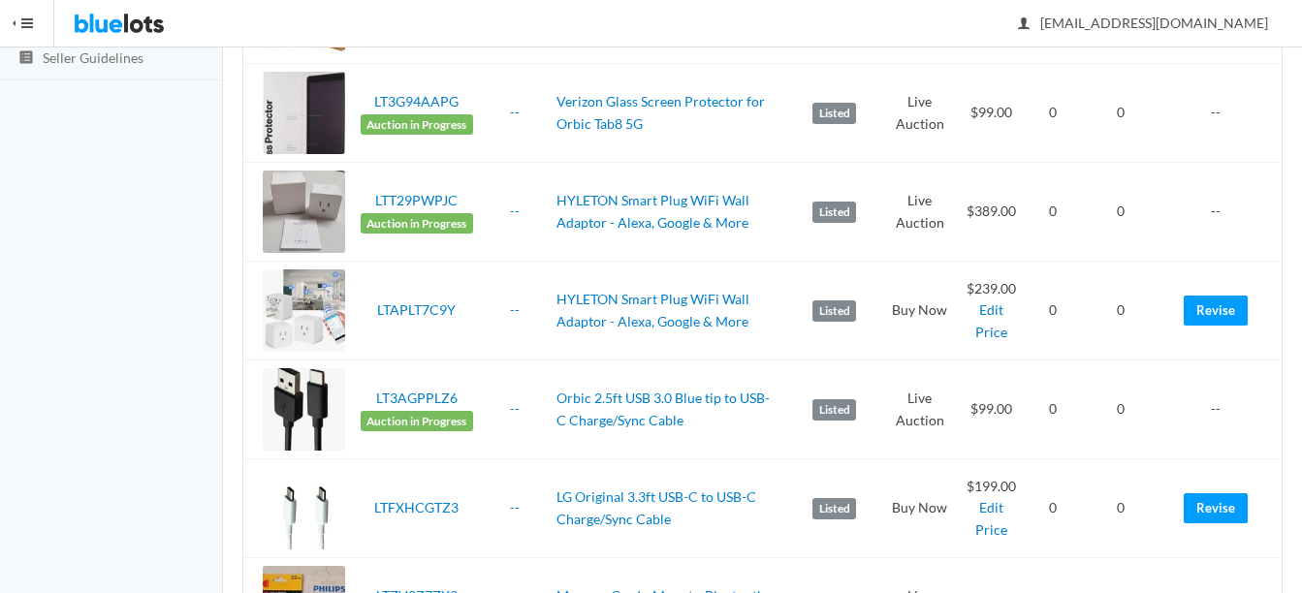
scroll to position [97, 0]
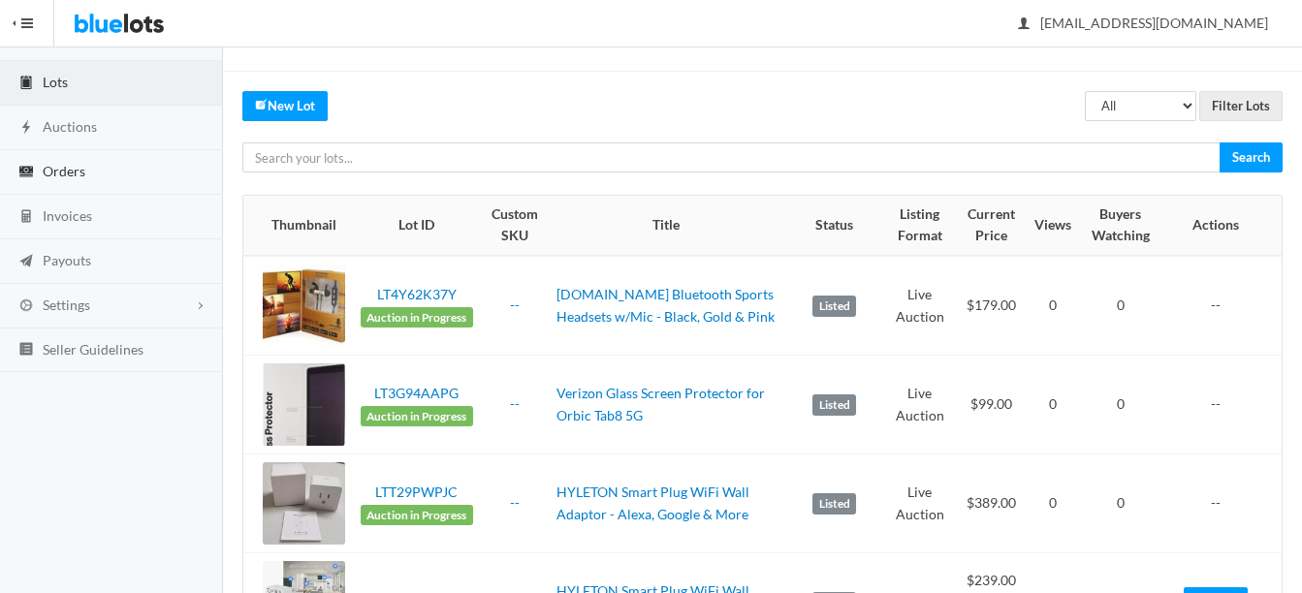
click at [54, 172] on span "Orders" at bounding box center [64, 171] width 43 height 16
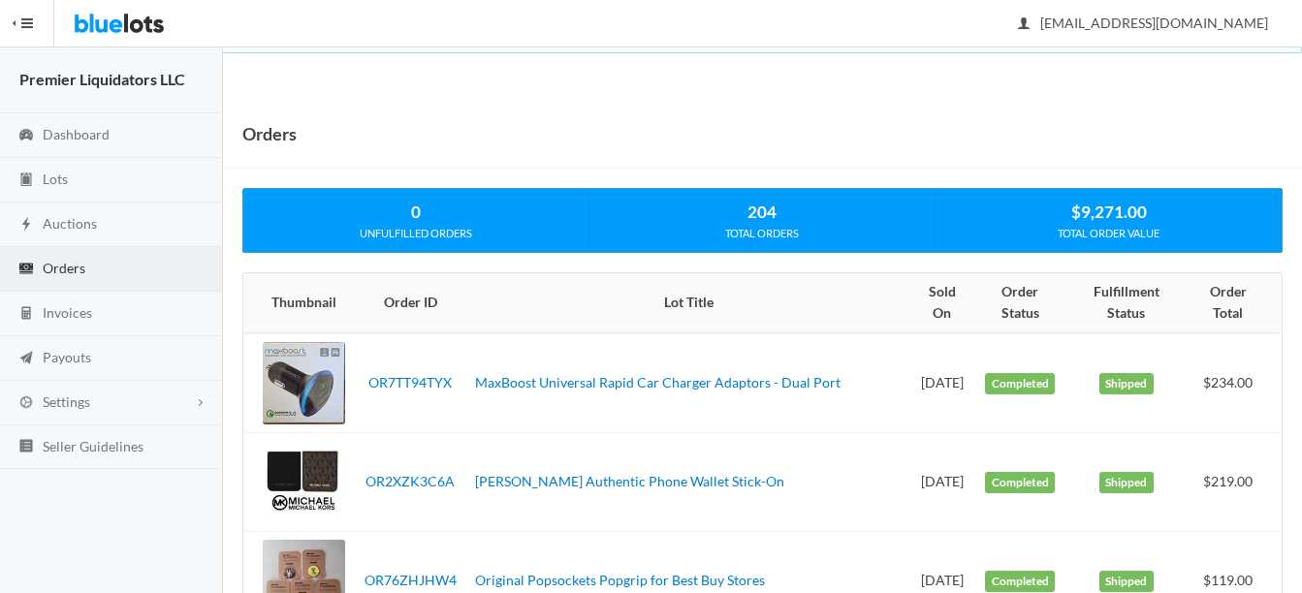
scroll to position [388, 0]
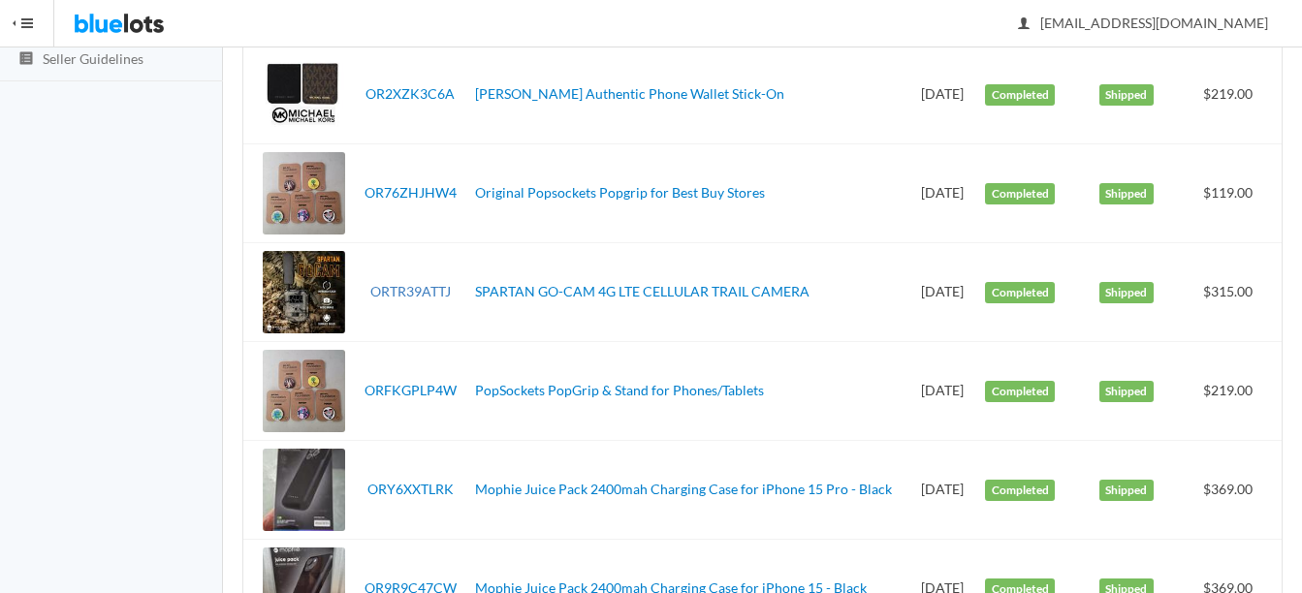
click at [420, 288] on link "ORTR39ATTJ" at bounding box center [410, 291] width 80 height 16
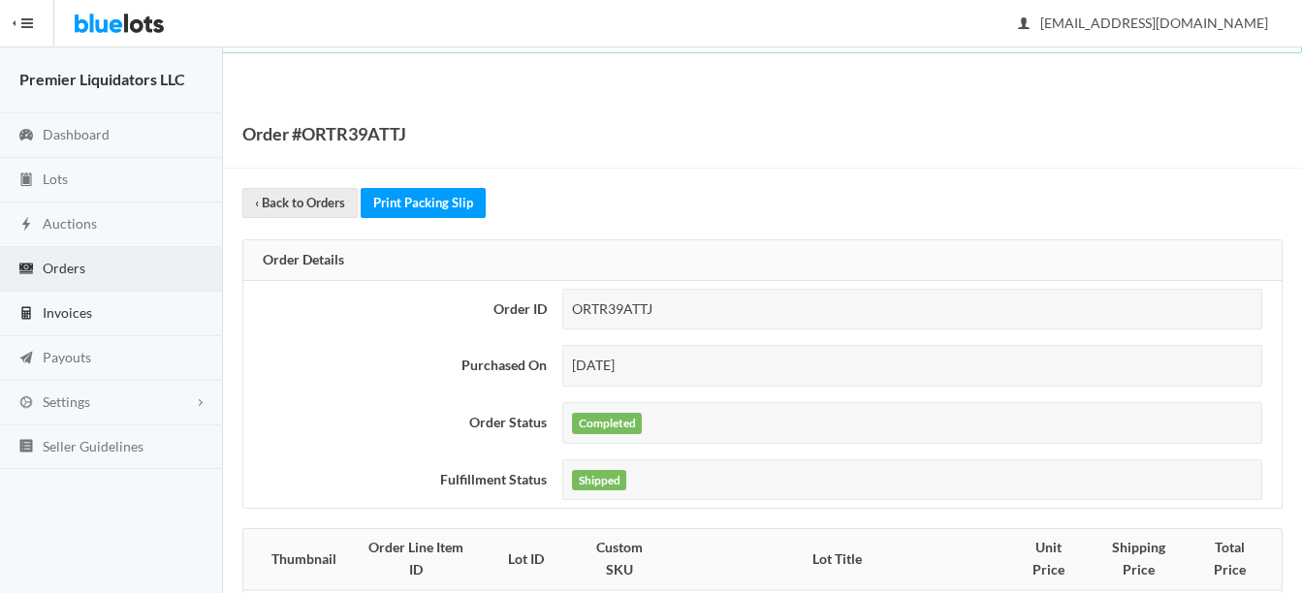
click at [79, 318] on span "Invoices" at bounding box center [67, 313] width 49 height 16
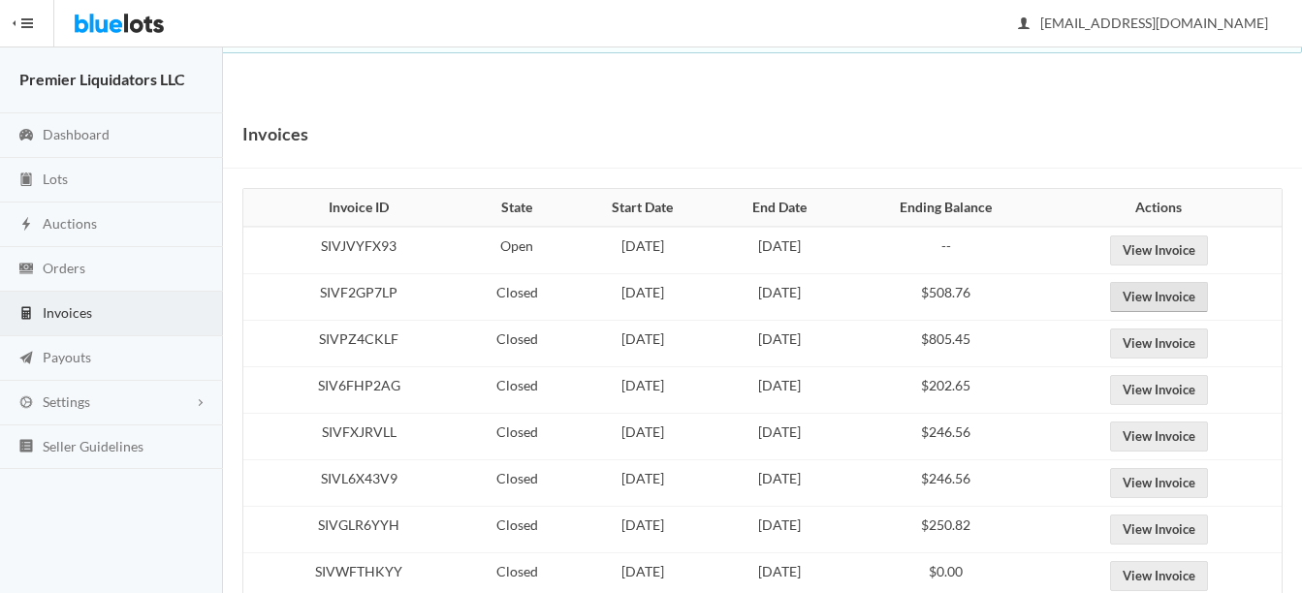
click at [1204, 302] on link "View Invoice" at bounding box center [1159, 297] width 98 height 30
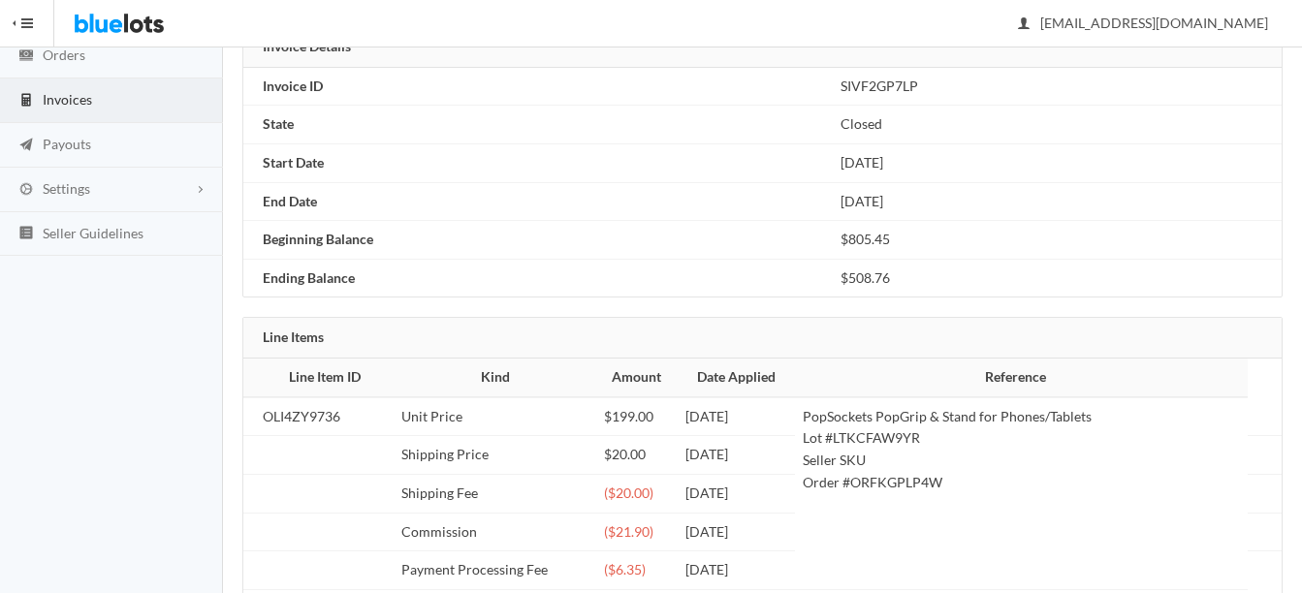
scroll to position [186, 0]
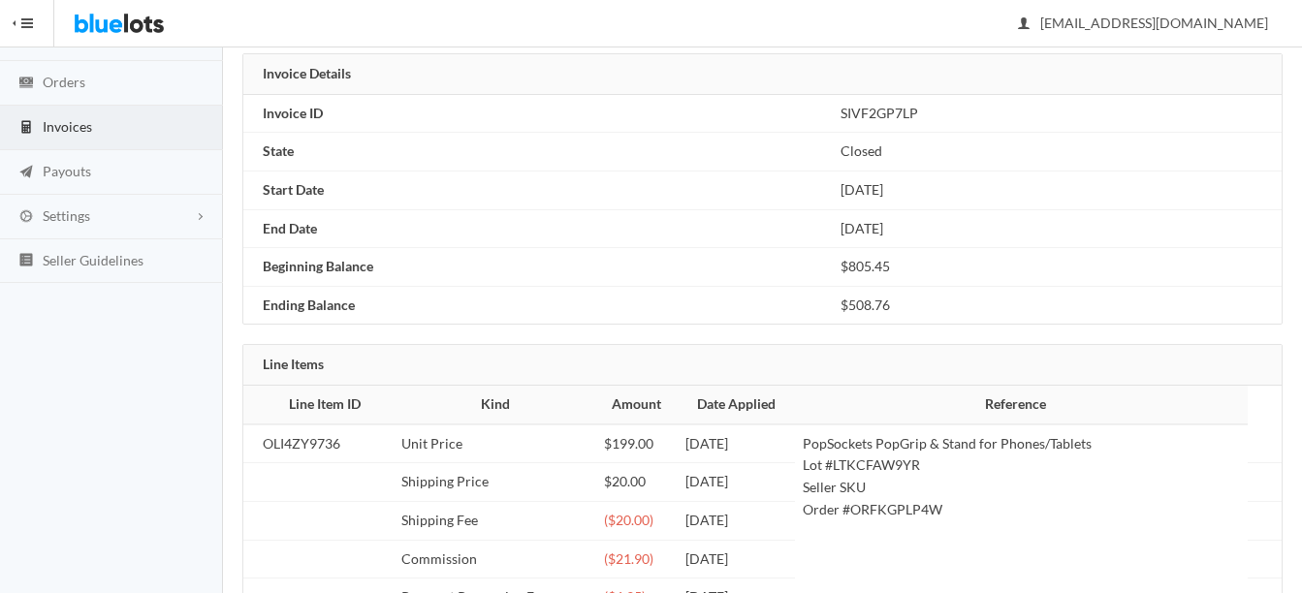
click at [87, 128] on span "Invoices" at bounding box center [67, 126] width 49 height 16
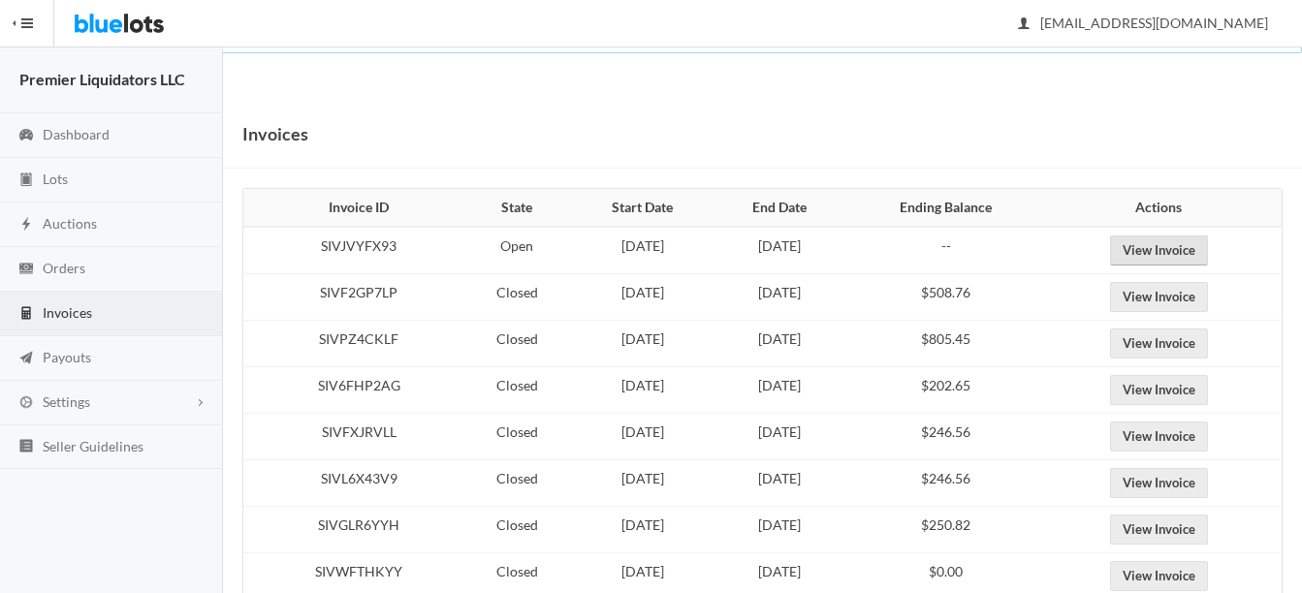
click at [1184, 240] on link "View Invoice" at bounding box center [1159, 251] width 98 height 30
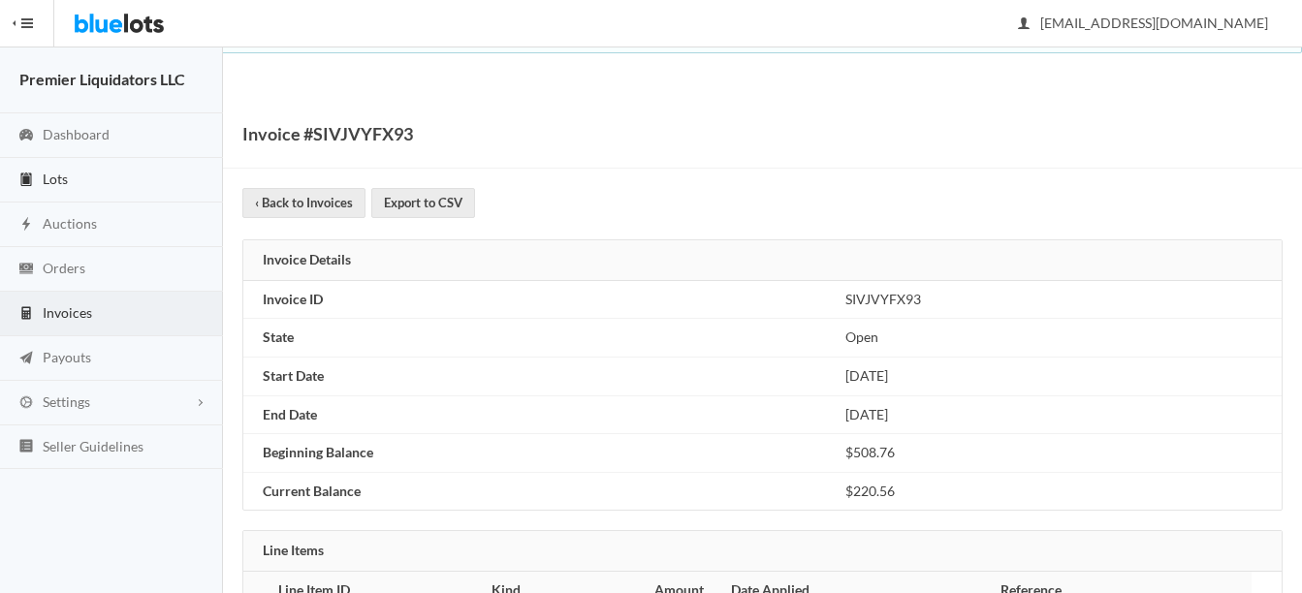
click at [52, 175] on span "Lots" at bounding box center [55, 179] width 25 height 16
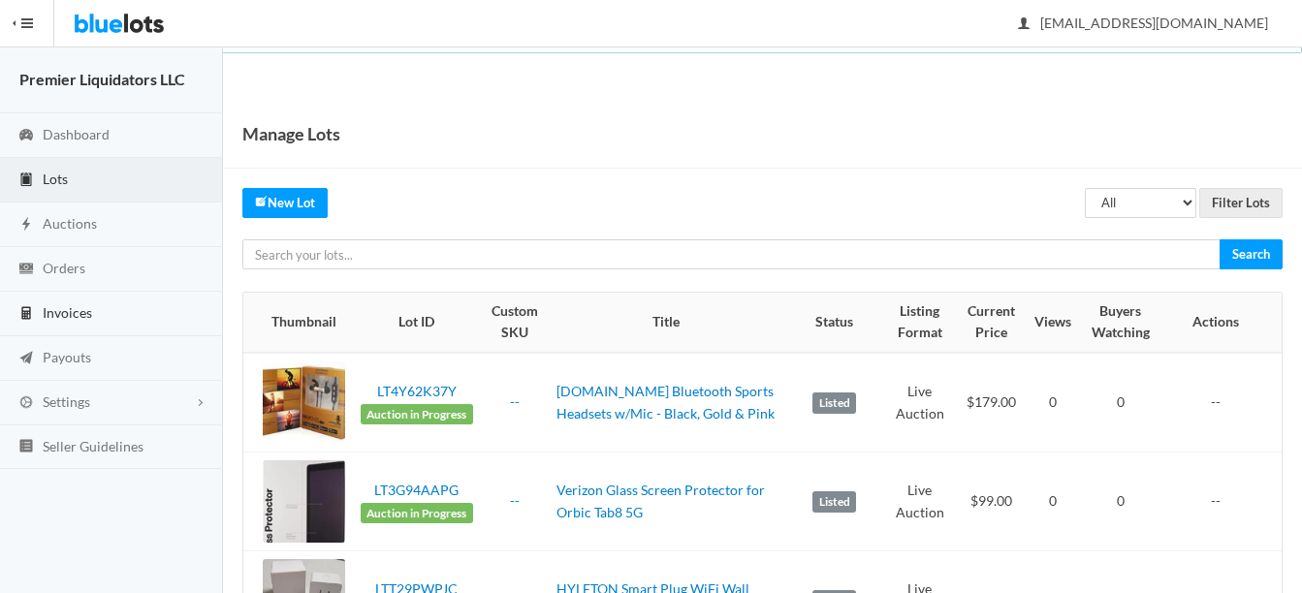
click at [65, 307] on span "Invoices" at bounding box center [67, 313] width 49 height 16
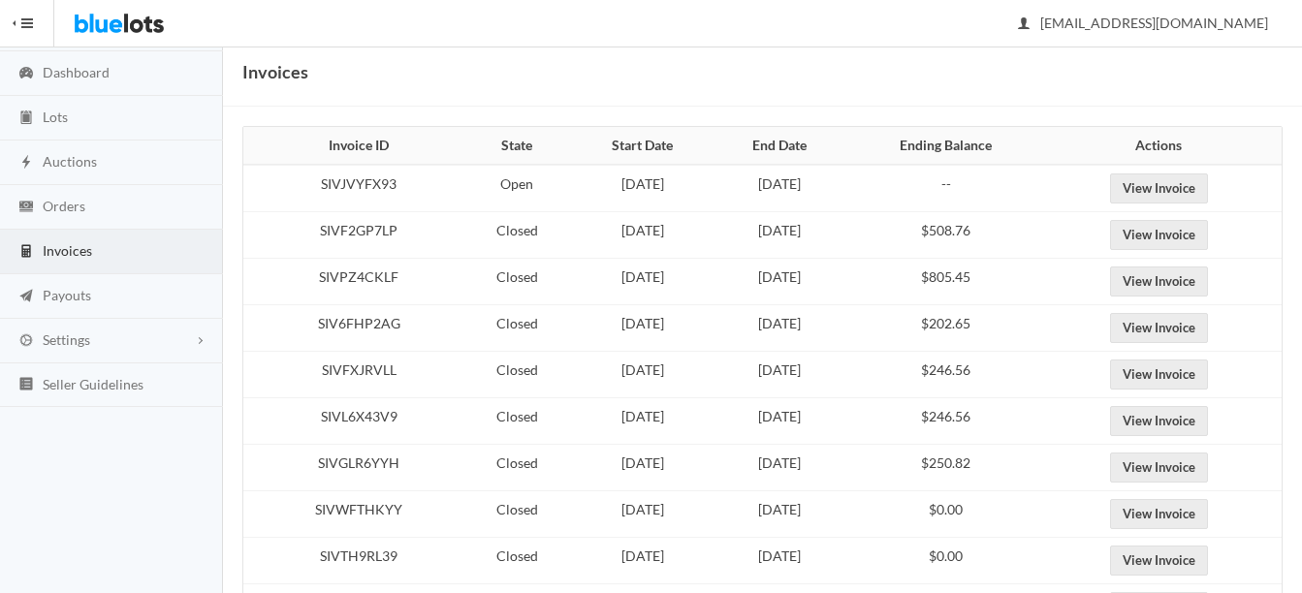
scroll to position [97, 0]
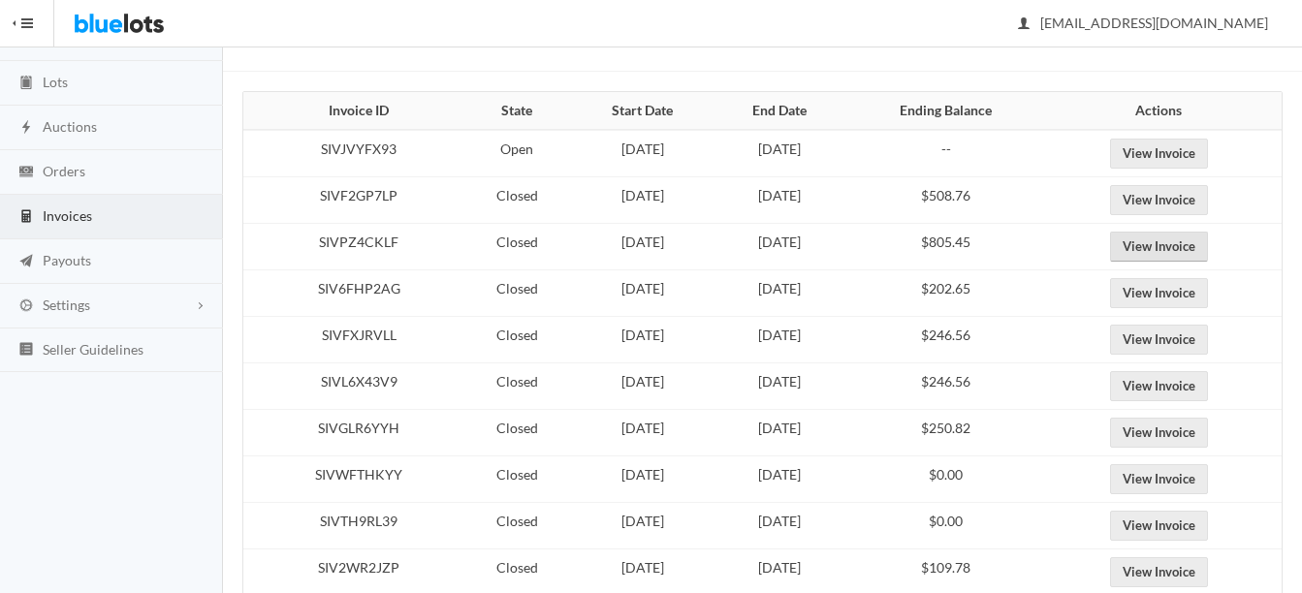
click at [1162, 241] on link "View Invoice" at bounding box center [1159, 247] width 98 height 30
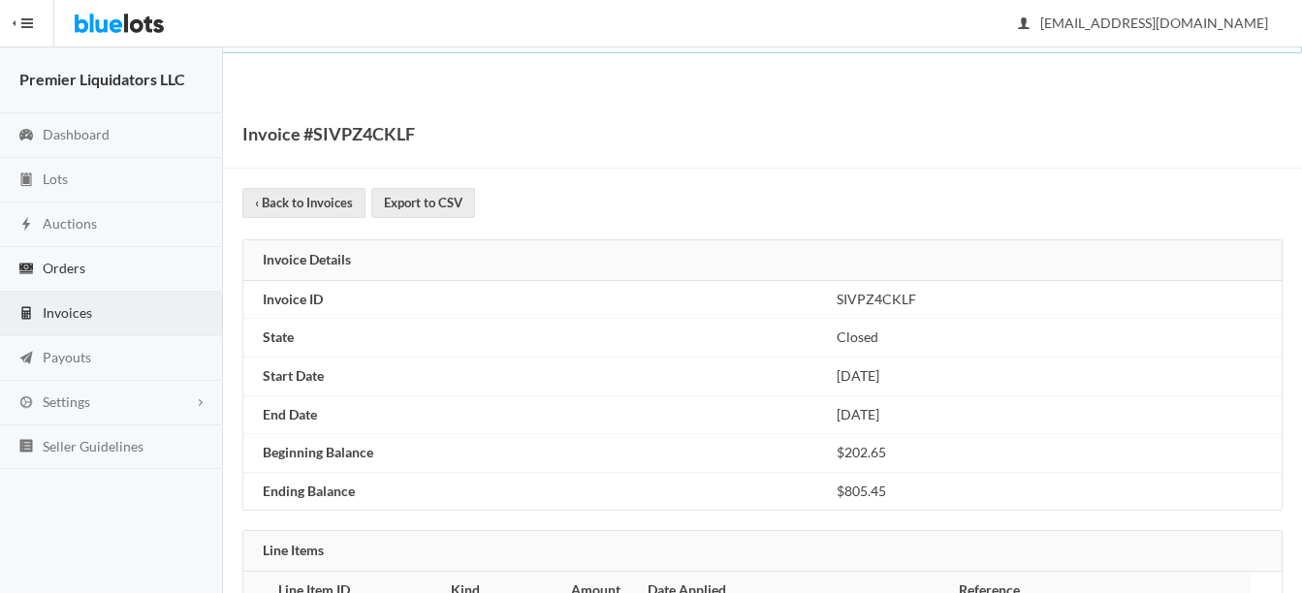
click at [61, 265] on span "Orders" at bounding box center [64, 268] width 43 height 16
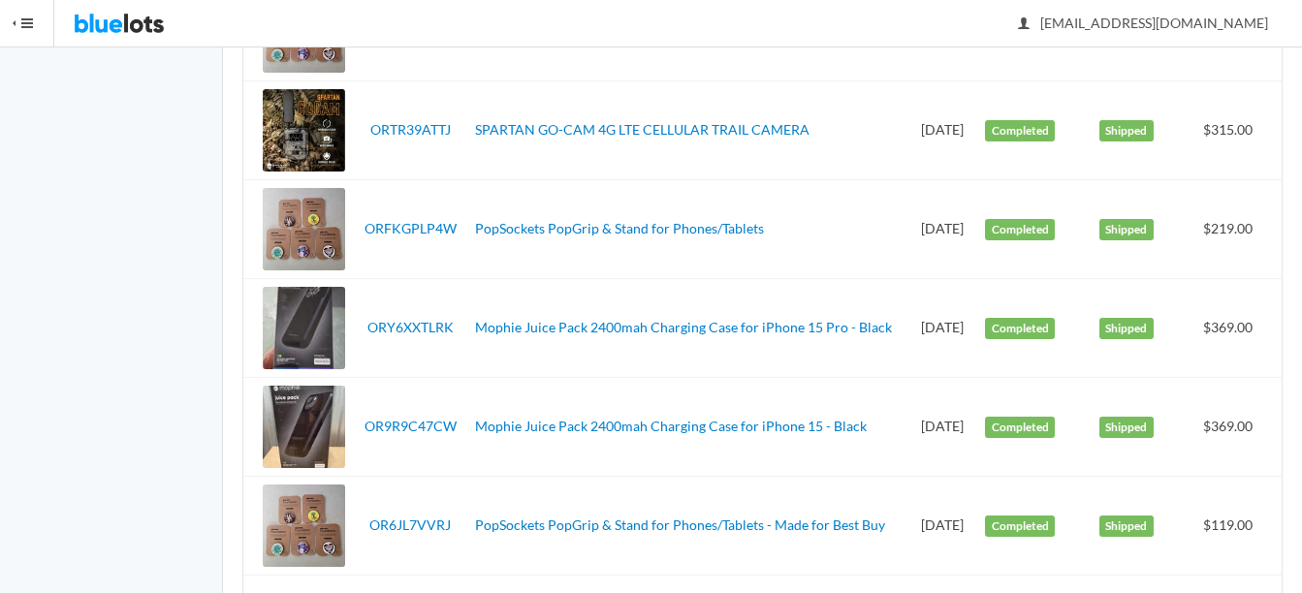
scroll to position [582, 0]
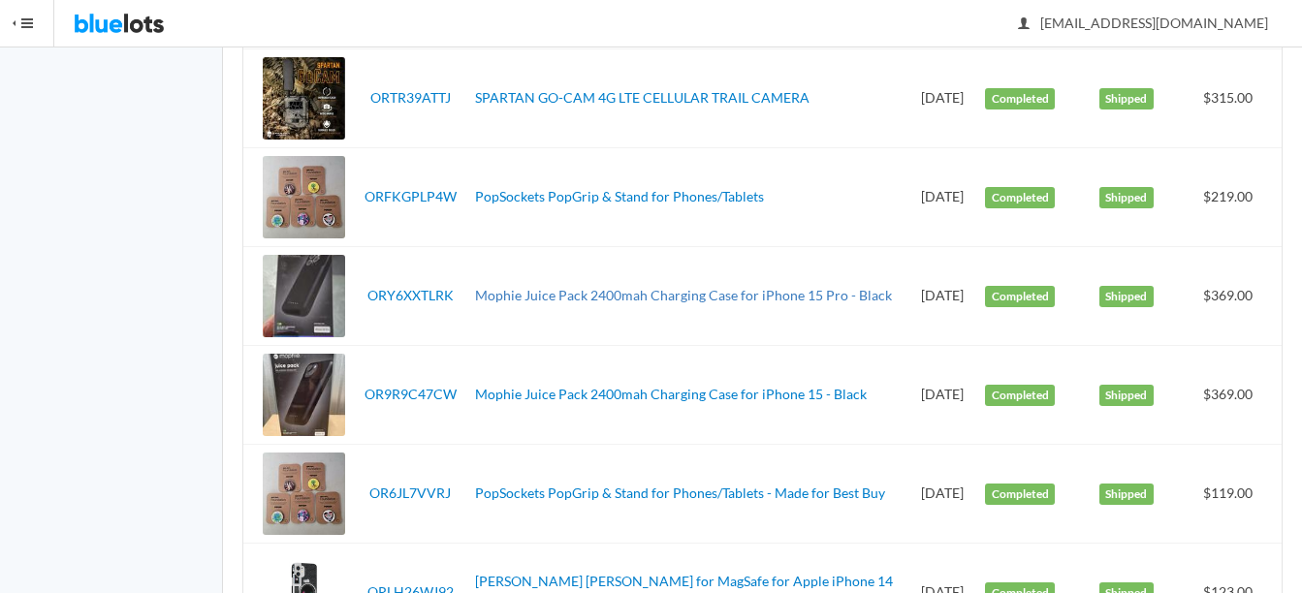
click at [621, 287] on link "Mophie Juice Pack 2400mah Charging Case for iPhone 15 Pro - Black" at bounding box center [683, 295] width 417 height 16
click at [636, 395] on link "Mophie Juice Pack 2400mah Charging Case for iPhone 15 - Black" at bounding box center [671, 394] width 392 height 16
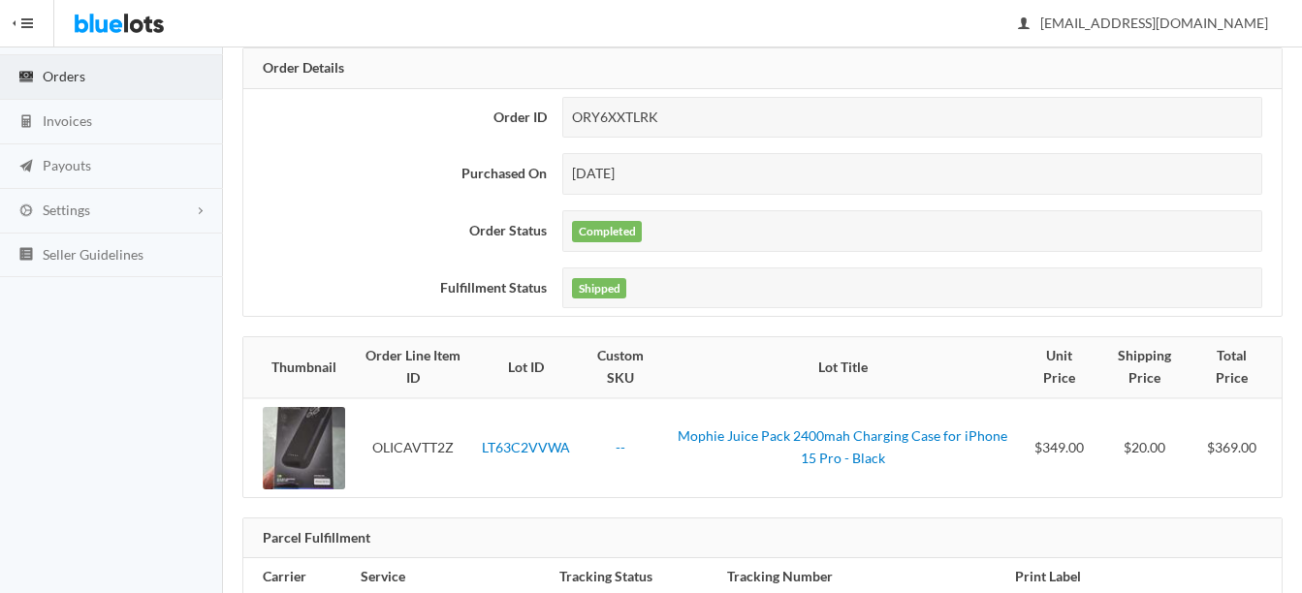
scroll to position [194, 0]
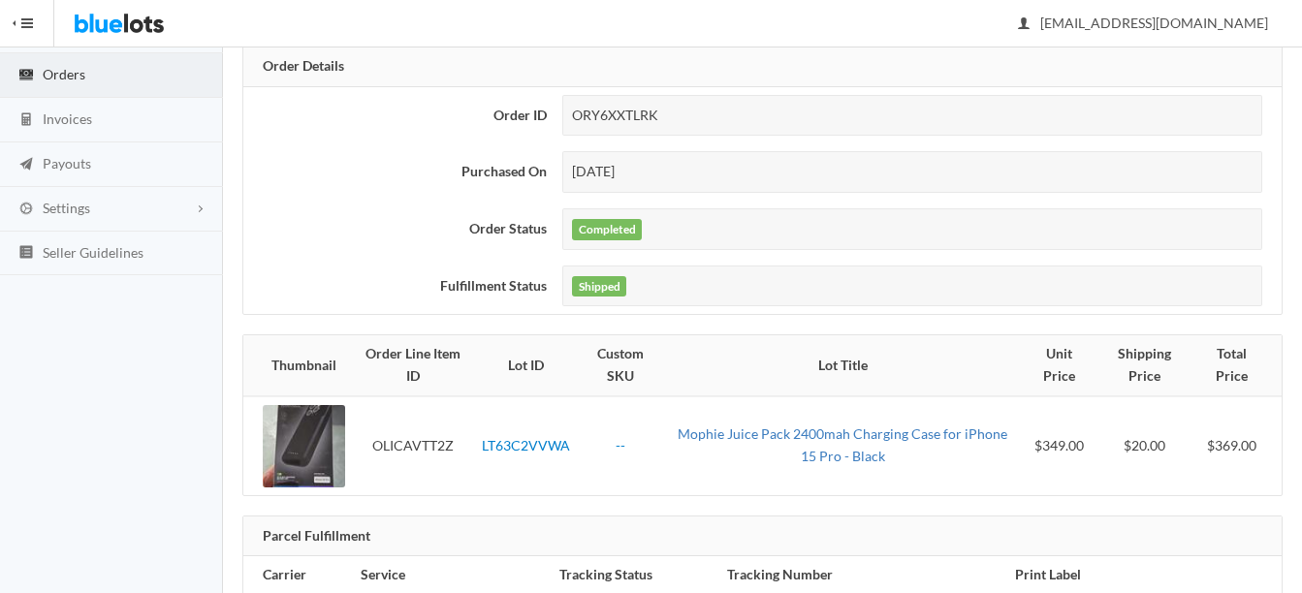
click at [707, 433] on link "Mophie Juice Pack 2400mah Charging Case for iPhone 15 Pro - Black" at bounding box center [843, 445] width 330 height 39
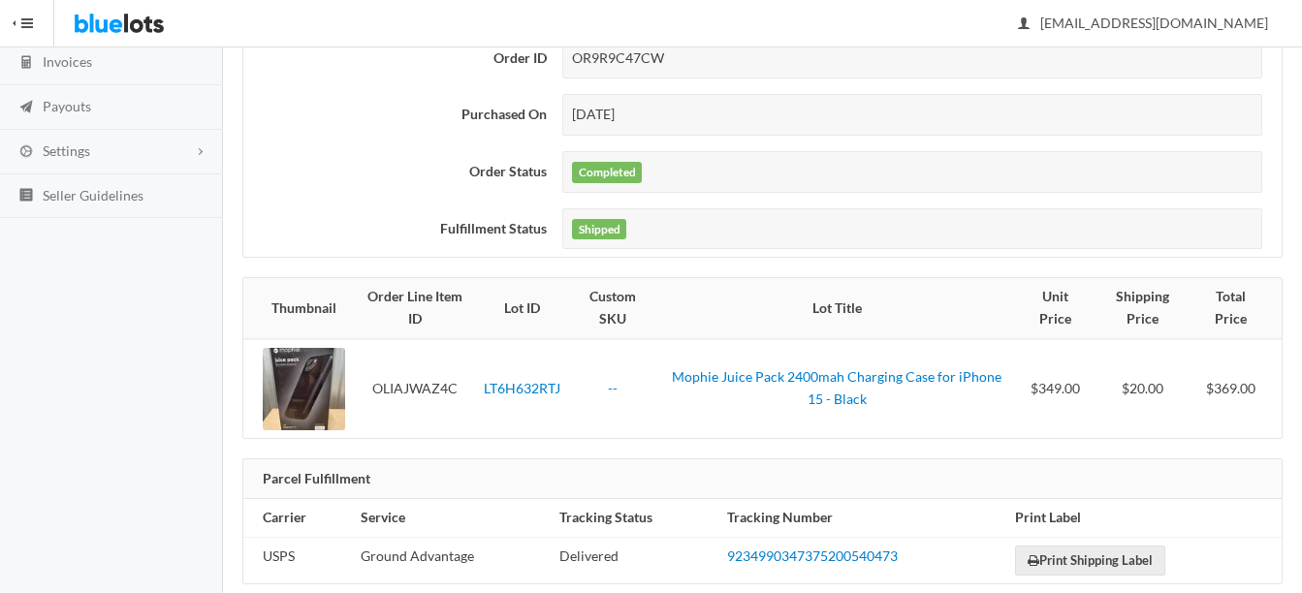
scroll to position [281, 0]
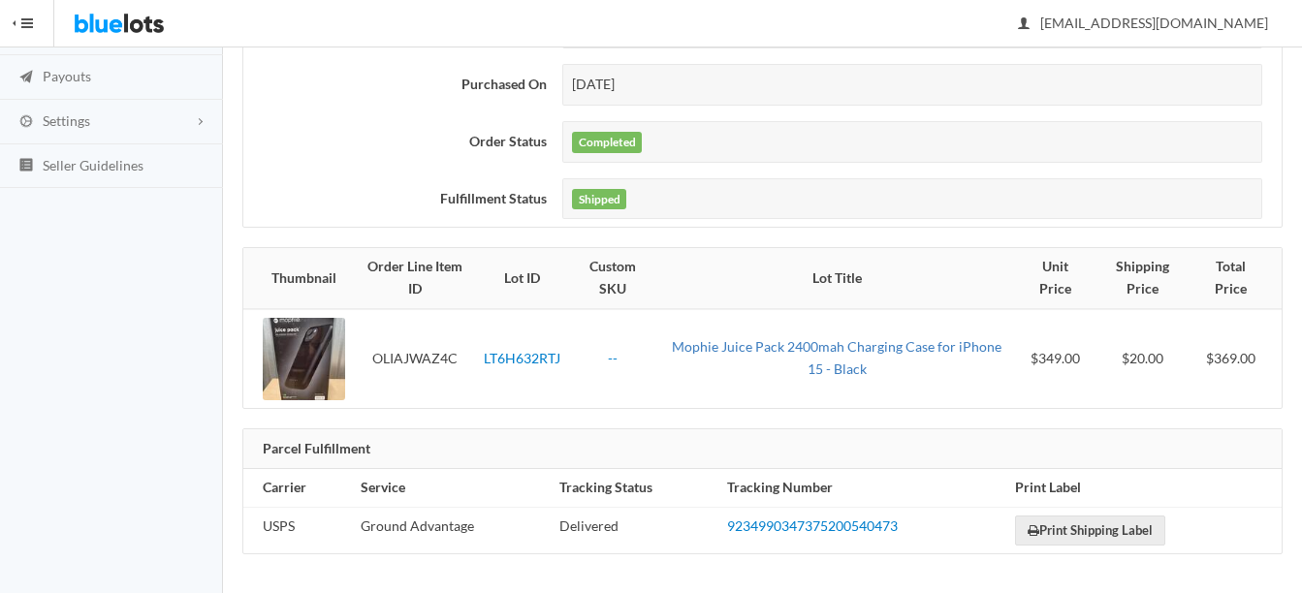
click at [785, 342] on link "Mophie Juice Pack 2400mah Charging Case for iPhone 15 - Black" at bounding box center [837, 357] width 330 height 39
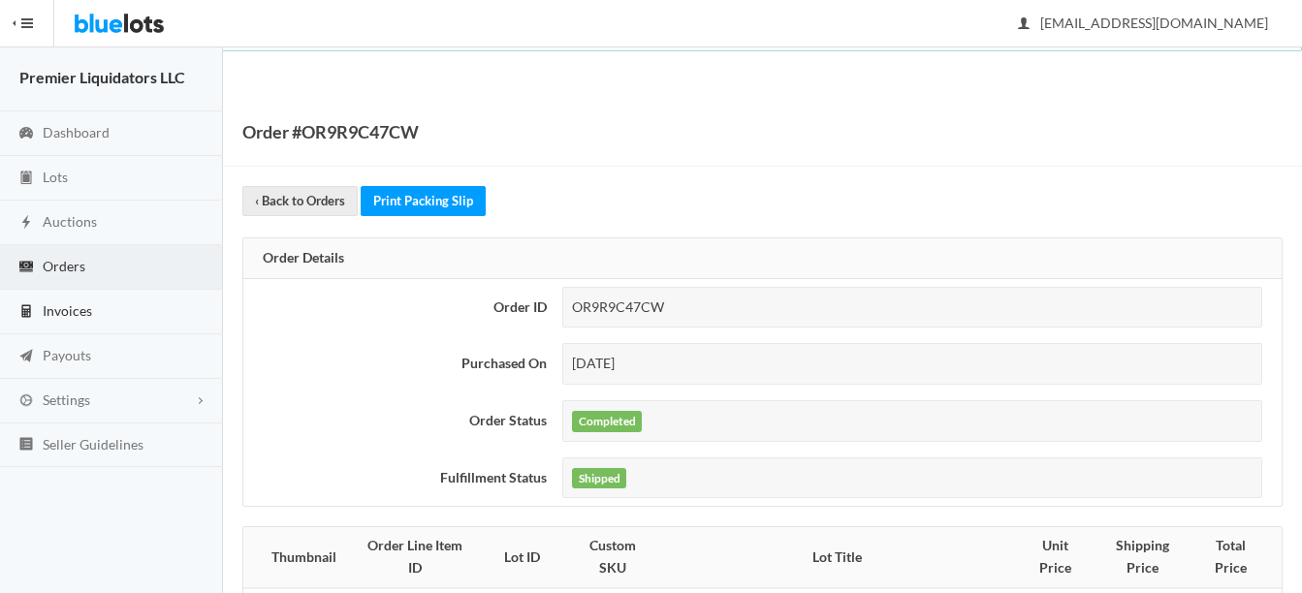
scroll to position [0, 0]
click at [76, 267] on span "Orders" at bounding box center [64, 268] width 43 height 16
click at [63, 316] on span "Invoices" at bounding box center [67, 313] width 49 height 16
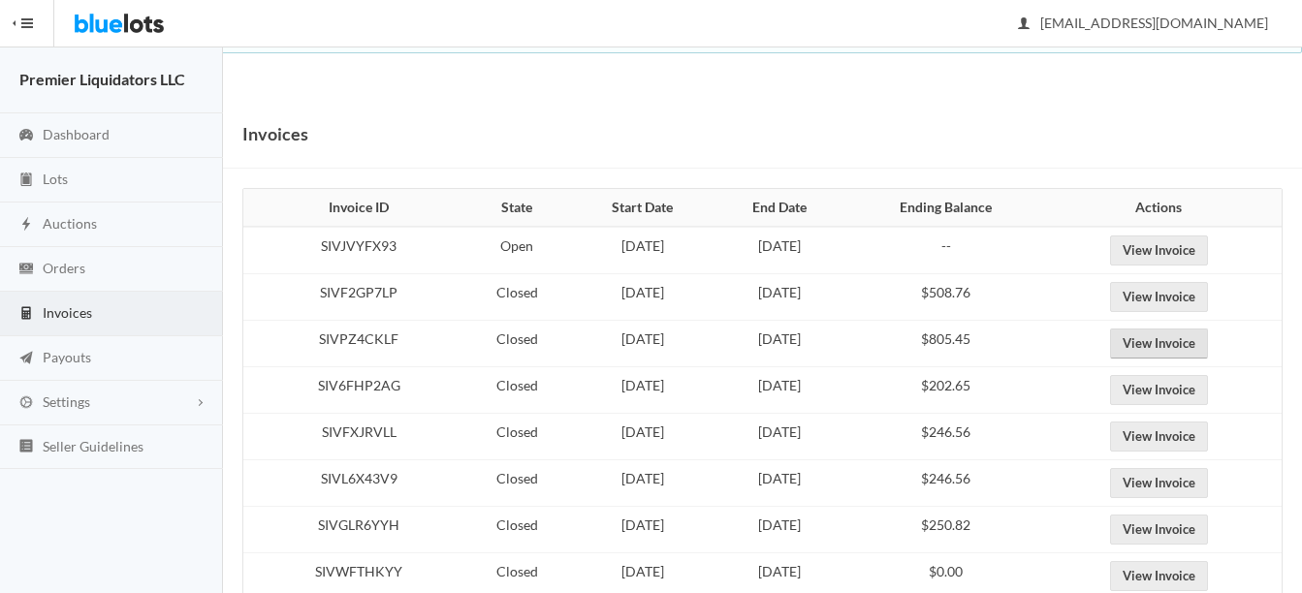
click at [1184, 349] on link "View Invoice" at bounding box center [1159, 344] width 98 height 30
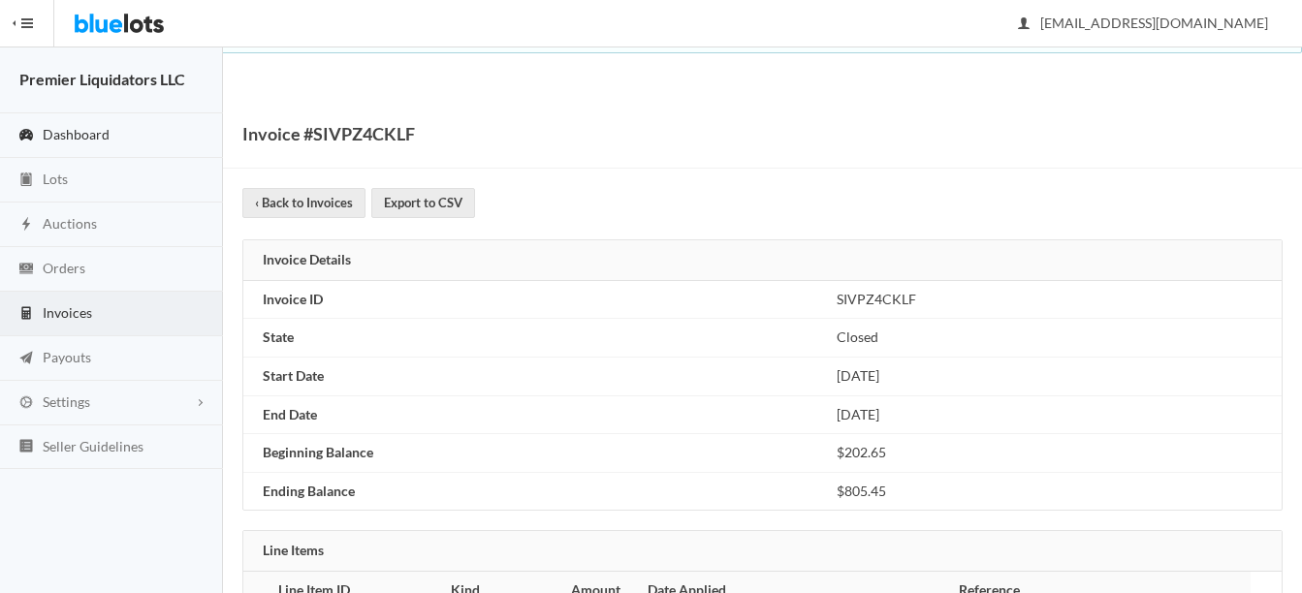
click at [66, 137] on span "Dashboard" at bounding box center [76, 134] width 67 height 16
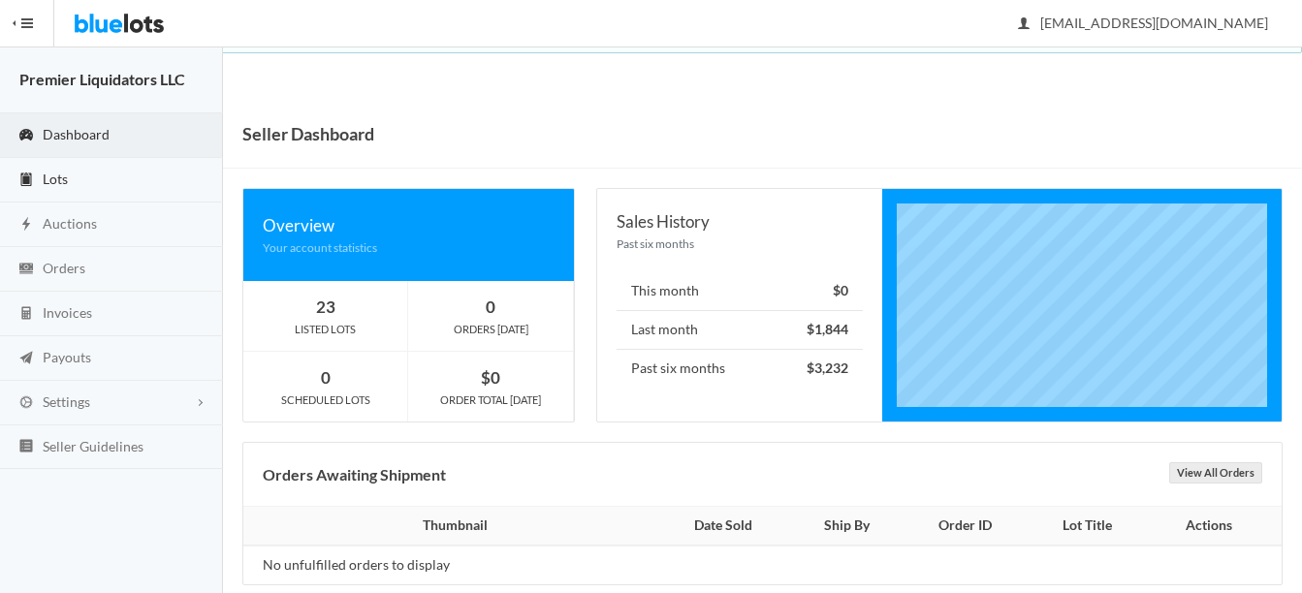
click at [59, 180] on span "Lots" at bounding box center [55, 179] width 25 height 16
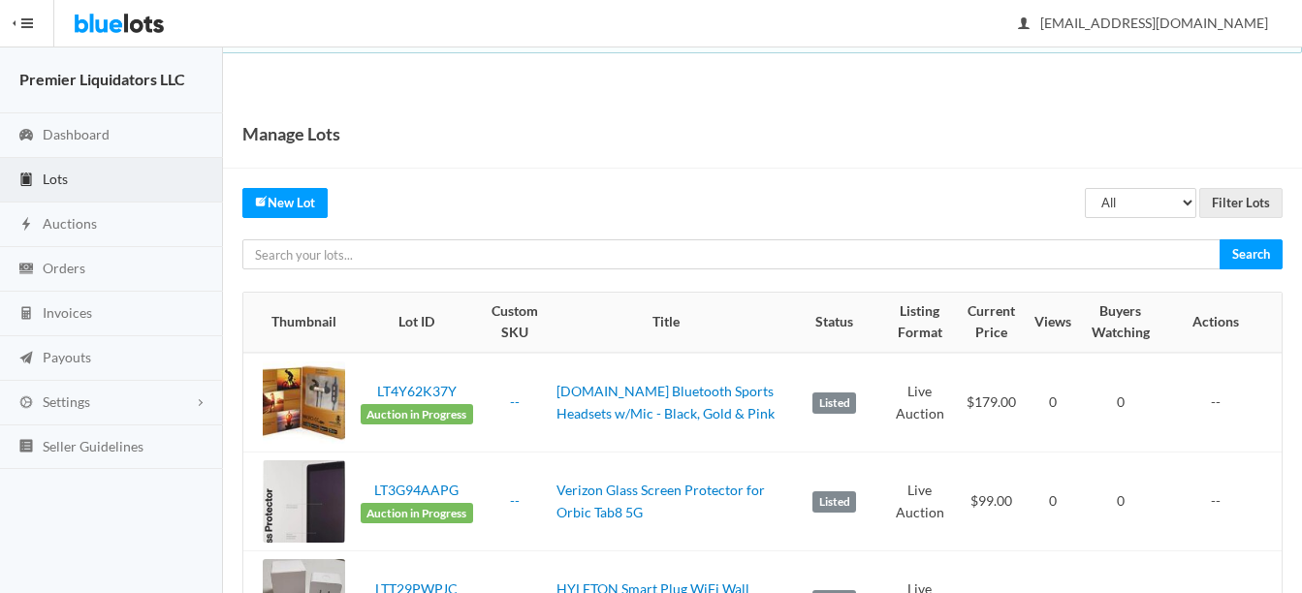
scroll to position [97, 0]
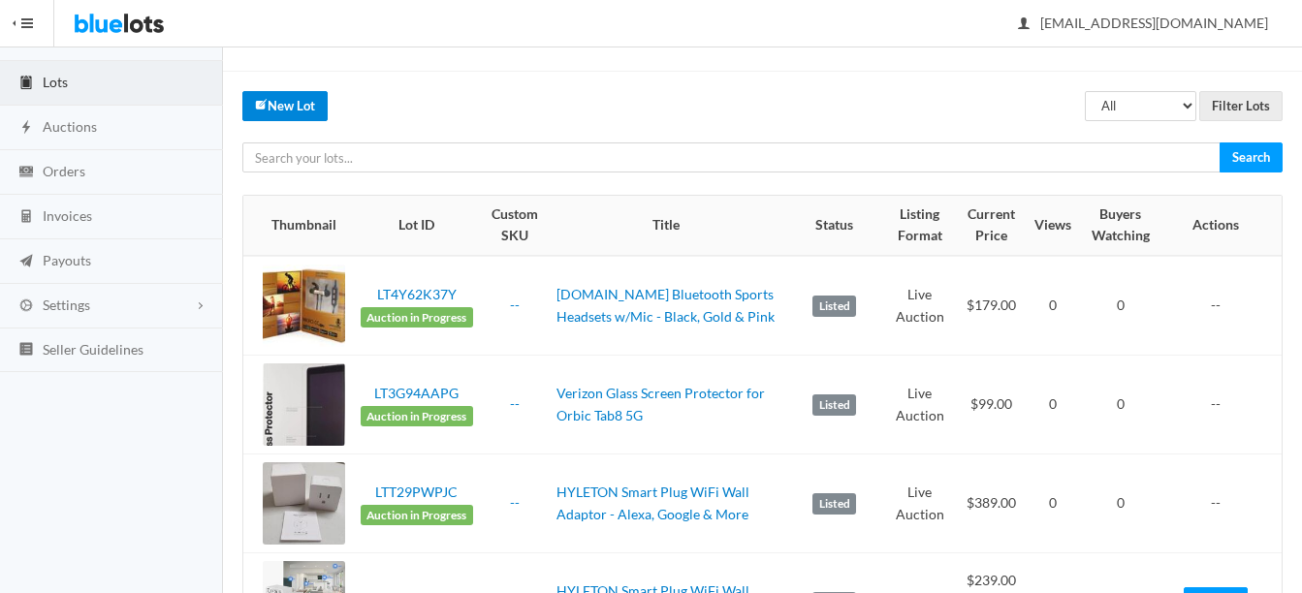
click at [273, 97] on link "New Lot" at bounding box center [284, 106] width 85 height 30
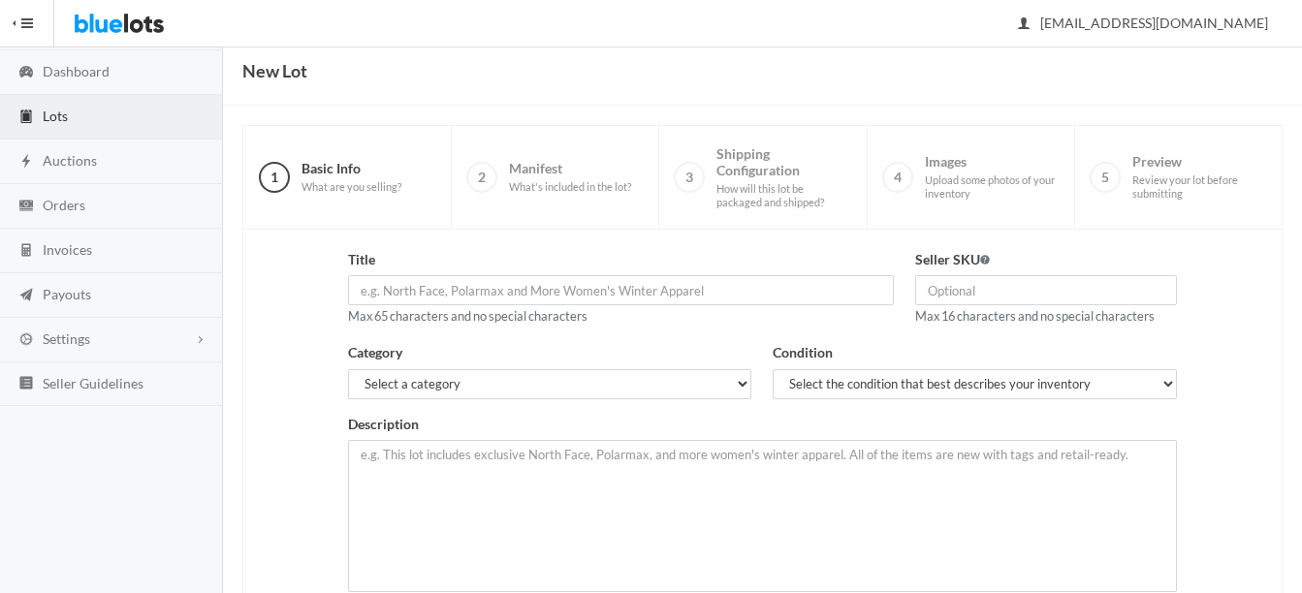
scroll to position [97, 0]
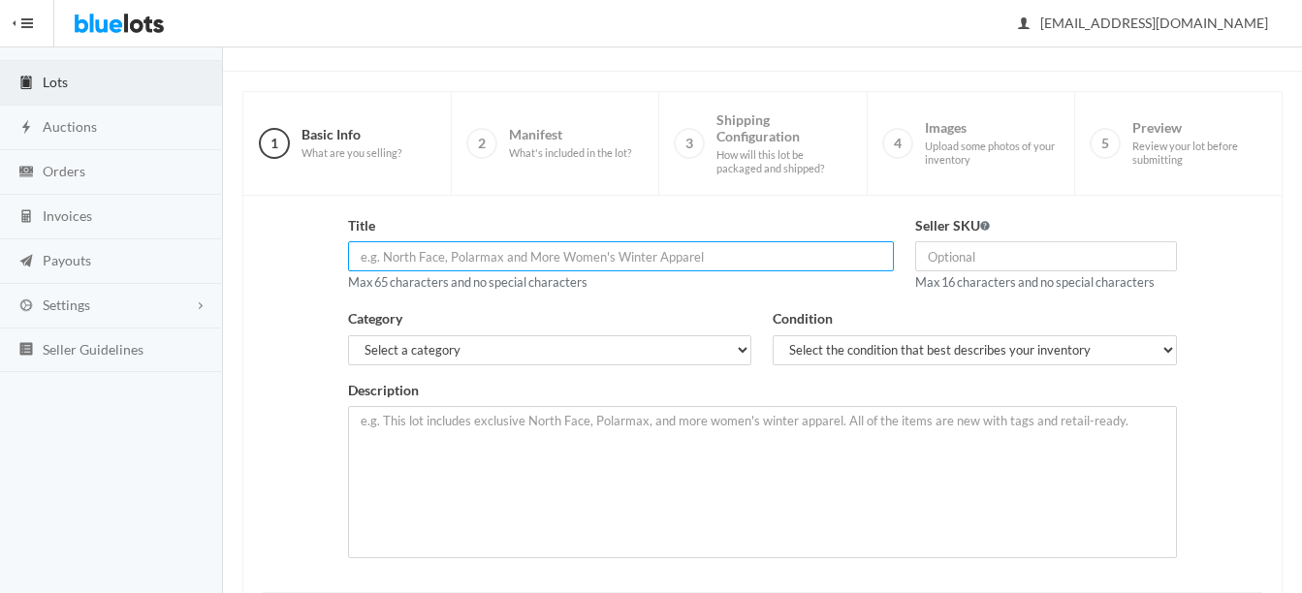
click at [696, 265] on input "text" at bounding box center [621, 256] width 546 height 30
type input "Anker Wireless Charging Pads 5W"
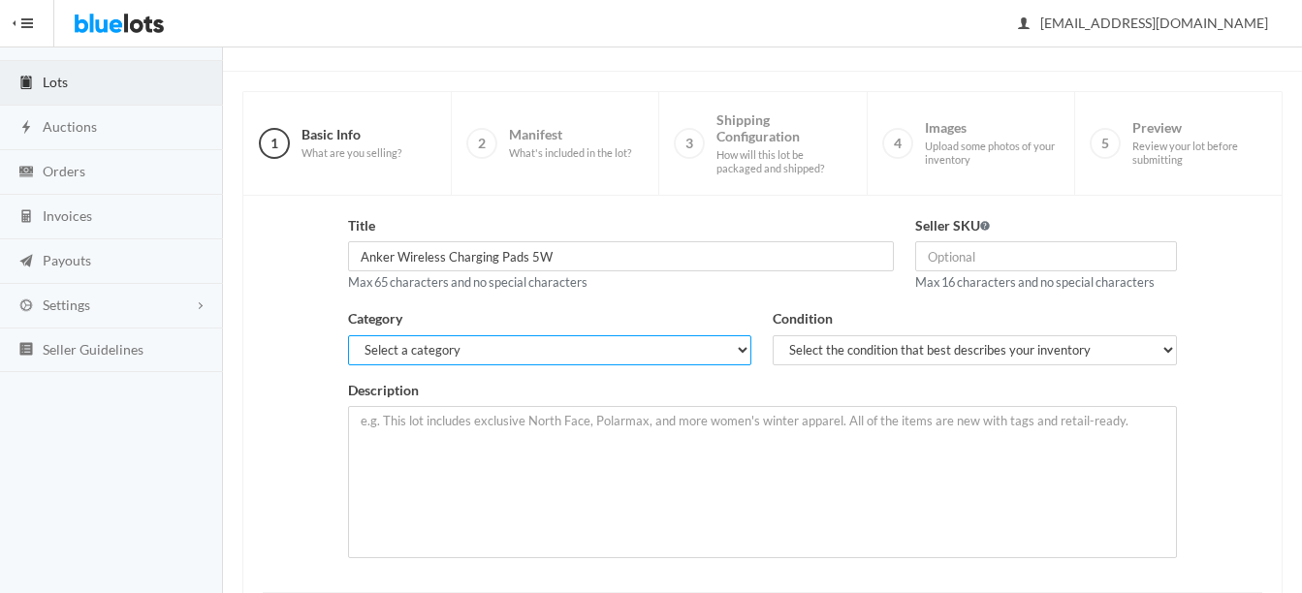
click at [629, 346] on select "Select a category Electronics Clothing, Shoes & Accessories Appliances Home & G…" at bounding box center [550, 351] width 404 height 30
select select "1"
click at [348, 336] on select "Select a category Electronics Clothing, Shoes & Accessories Appliances Home & G…" at bounding box center [550, 351] width 404 height 30
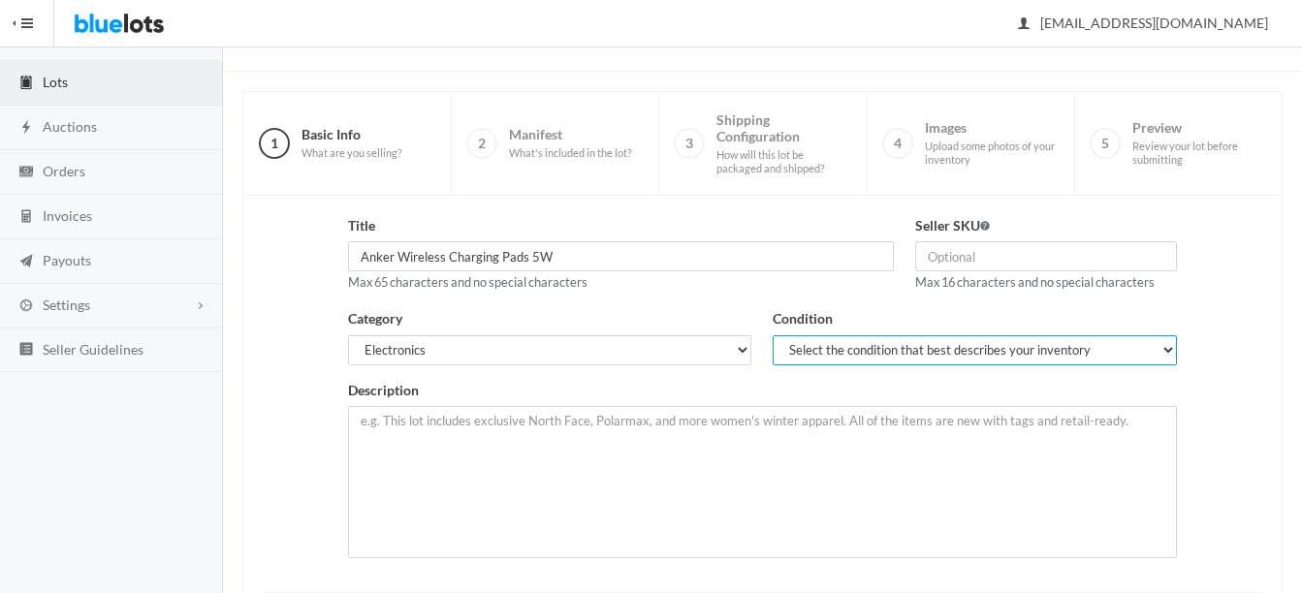
click at [886, 348] on select "Select the condition that best describes your inventory Brand New Shelf Pulls C…" at bounding box center [975, 351] width 404 height 30
select select "1"
click at [773, 336] on select "Select the condition that best describes your inventory Brand New Shelf Pulls C…" at bounding box center [975, 351] width 404 height 30
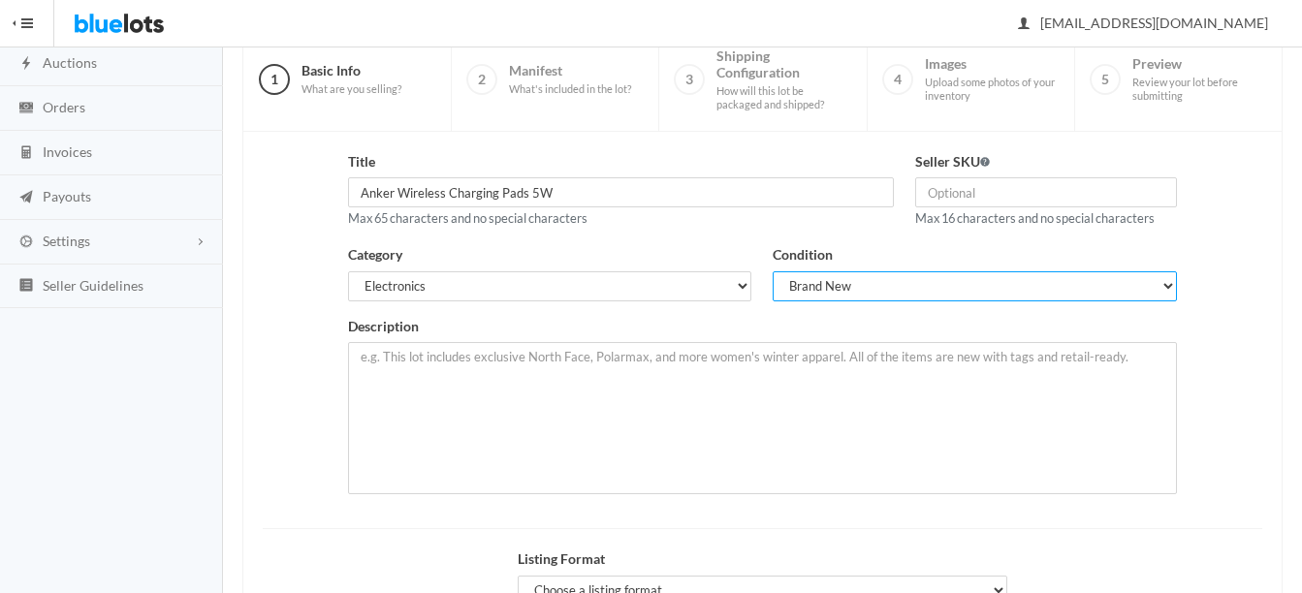
scroll to position [194, 0]
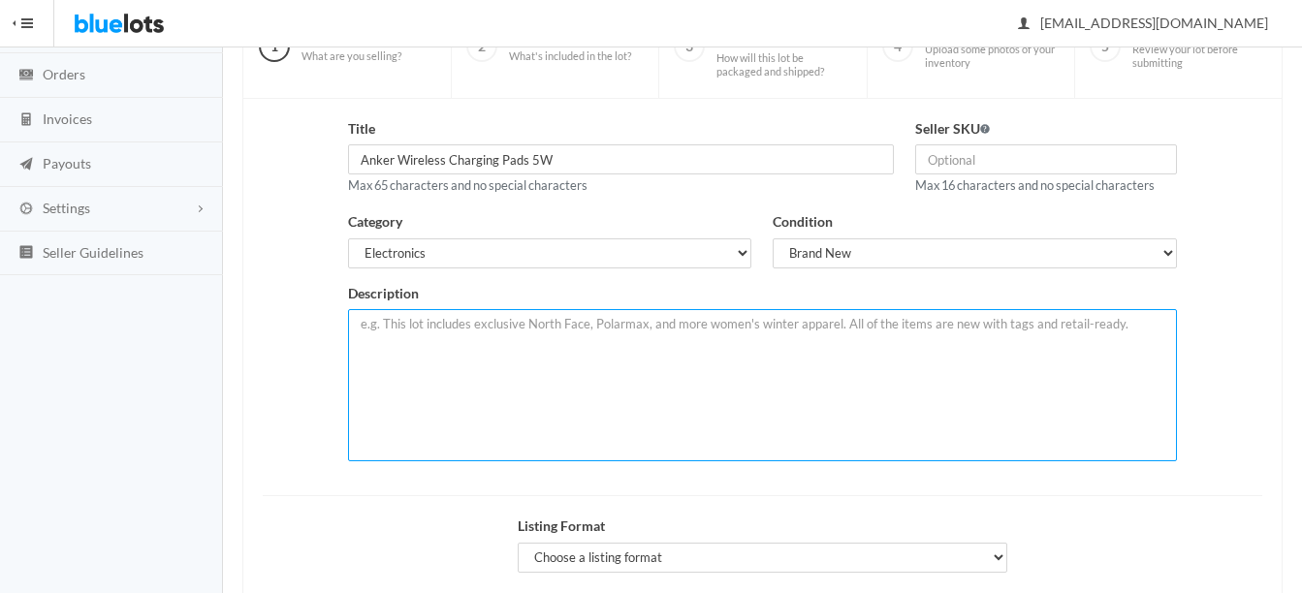
click at [576, 337] on textarea at bounding box center [762, 385] width 829 height 152
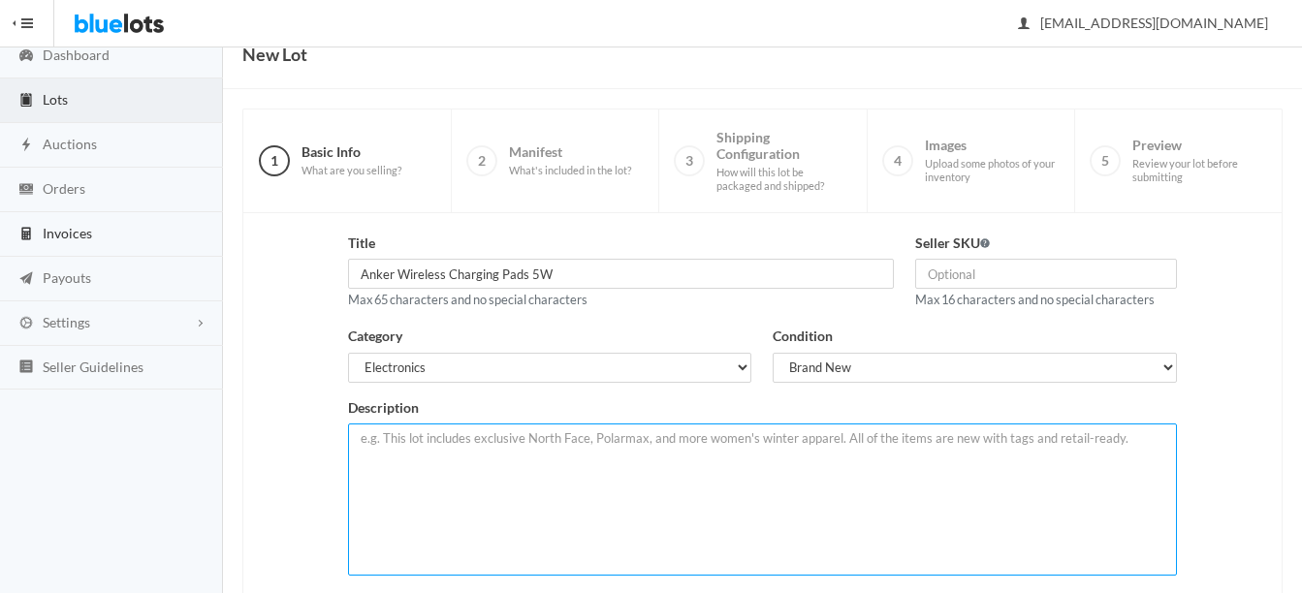
scroll to position [0, 0]
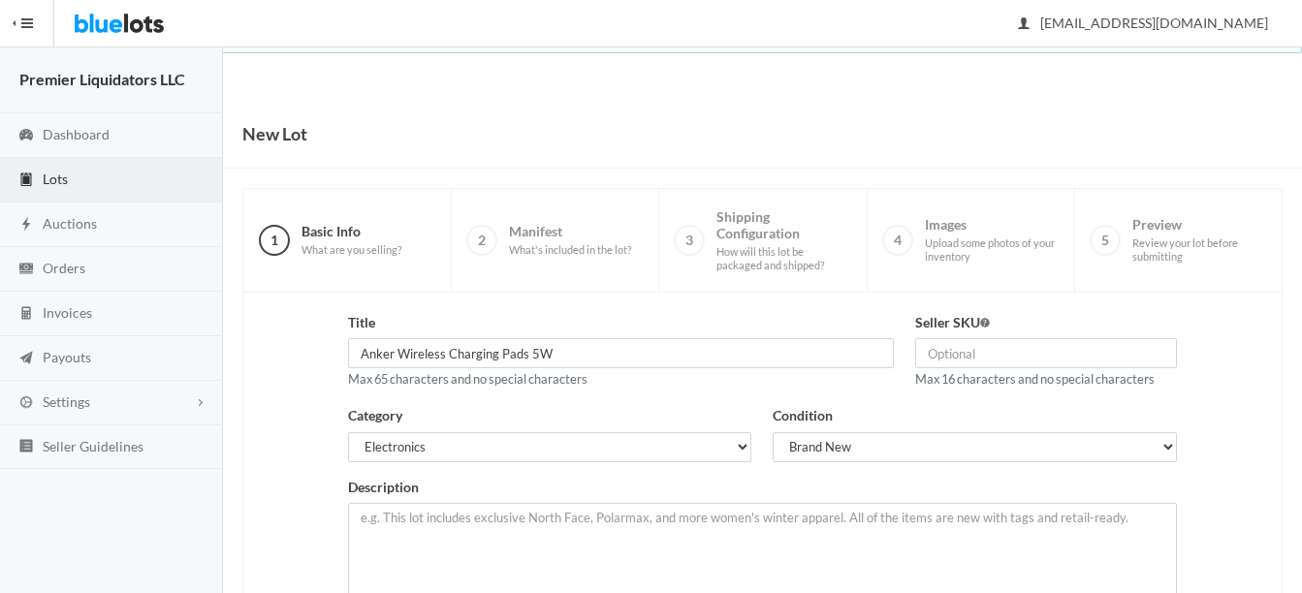
click at [41, 177] on link "Lots" at bounding box center [111, 180] width 223 height 45
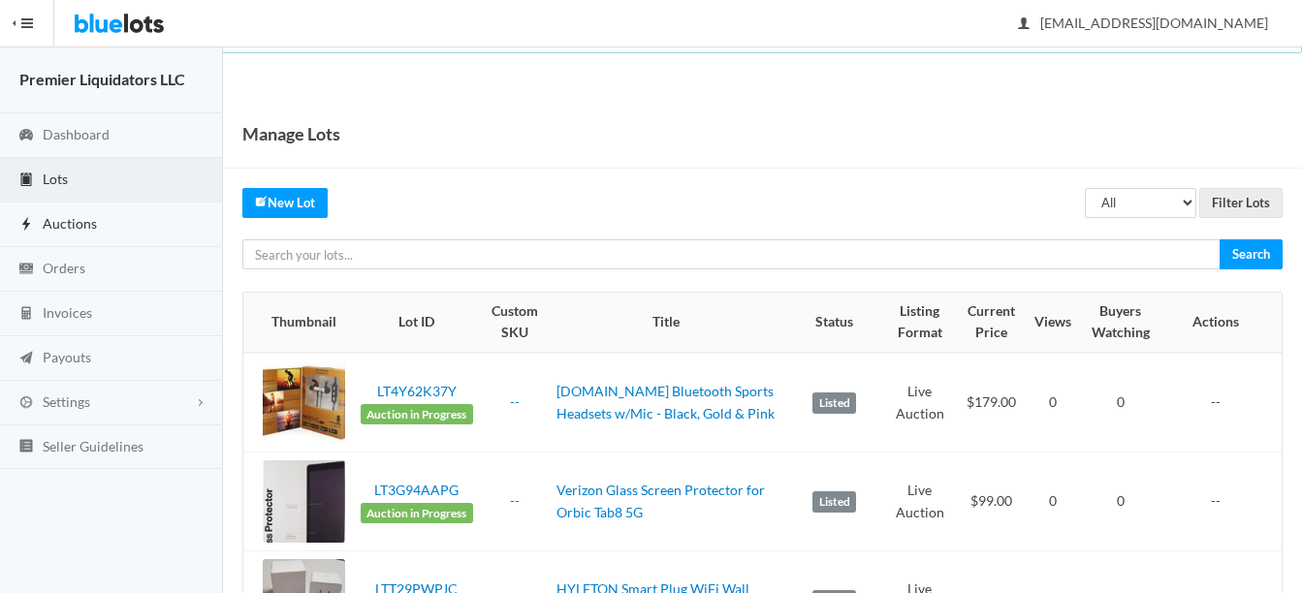
click at [74, 215] on span "Auctions" at bounding box center [70, 223] width 54 height 16
